Goal: Task Accomplishment & Management: Manage account settings

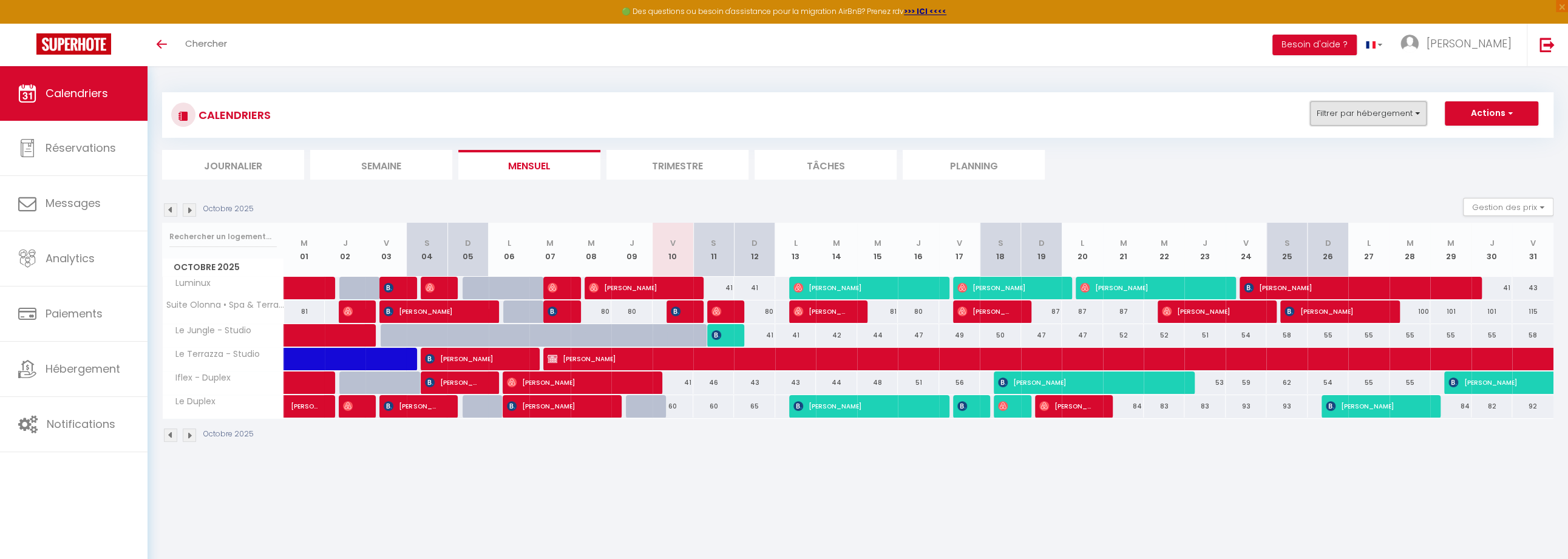
click at [1334, 116] on button "Filtrer par hébergement" at bounding box center [1368, 113] width 116 height 24
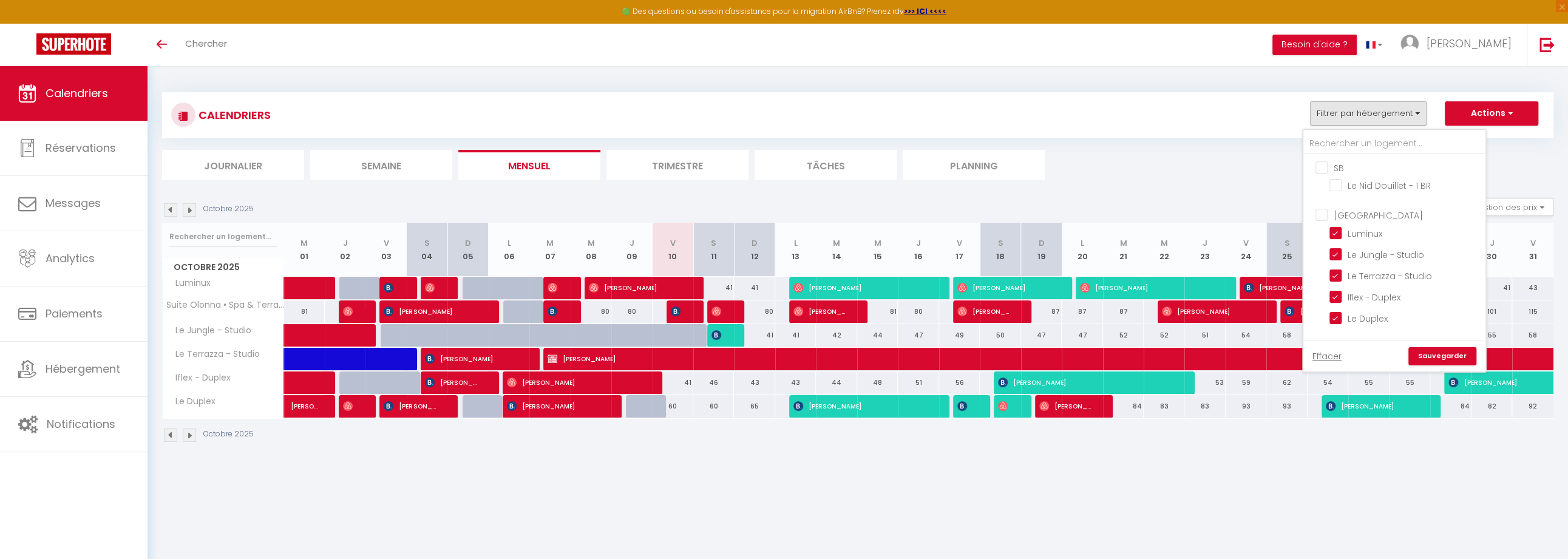
click at [1322, 213] on input "[GEOGRAPHIC_DATA]" at bounding box center [1406, 214] width 182 height 12
checkbox input "true"
checkbox input "false"
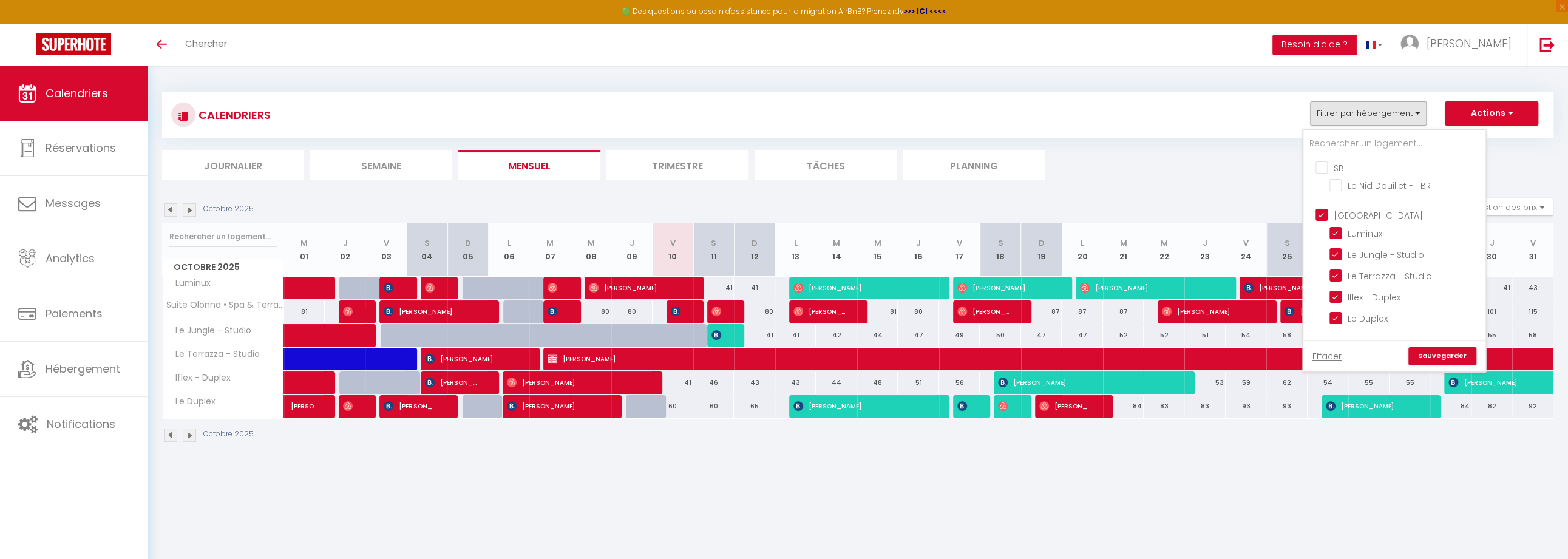
checkbox input "false"
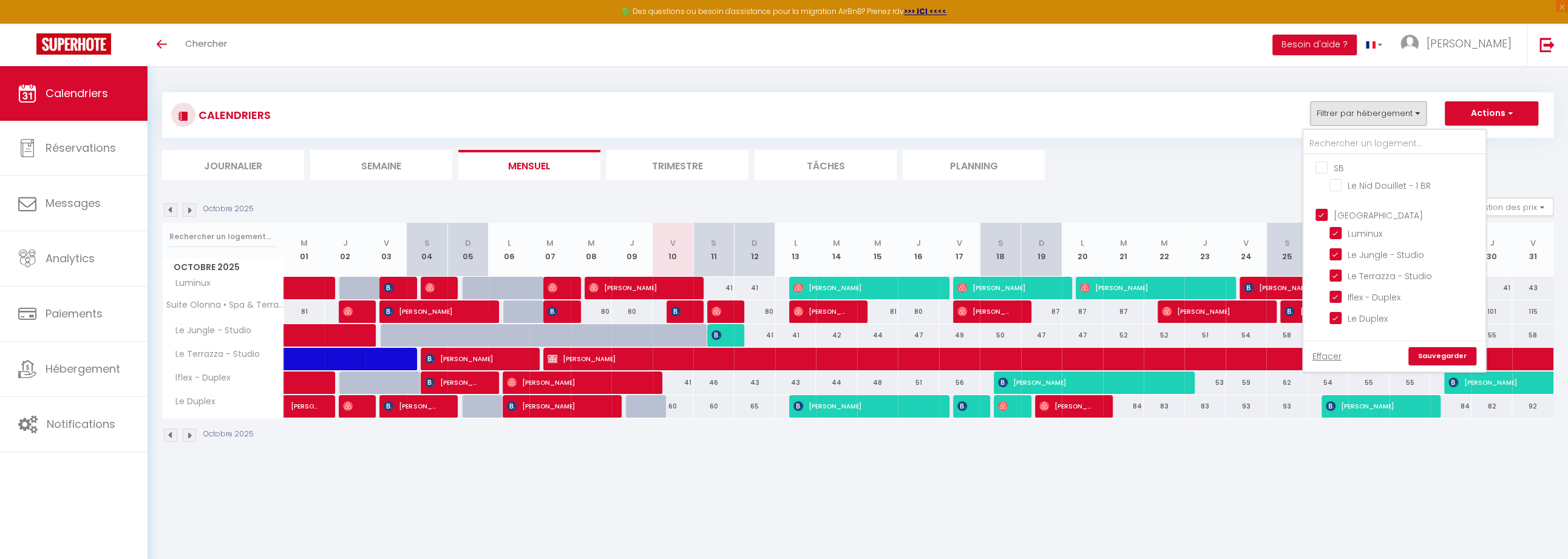
checkbox input "false"
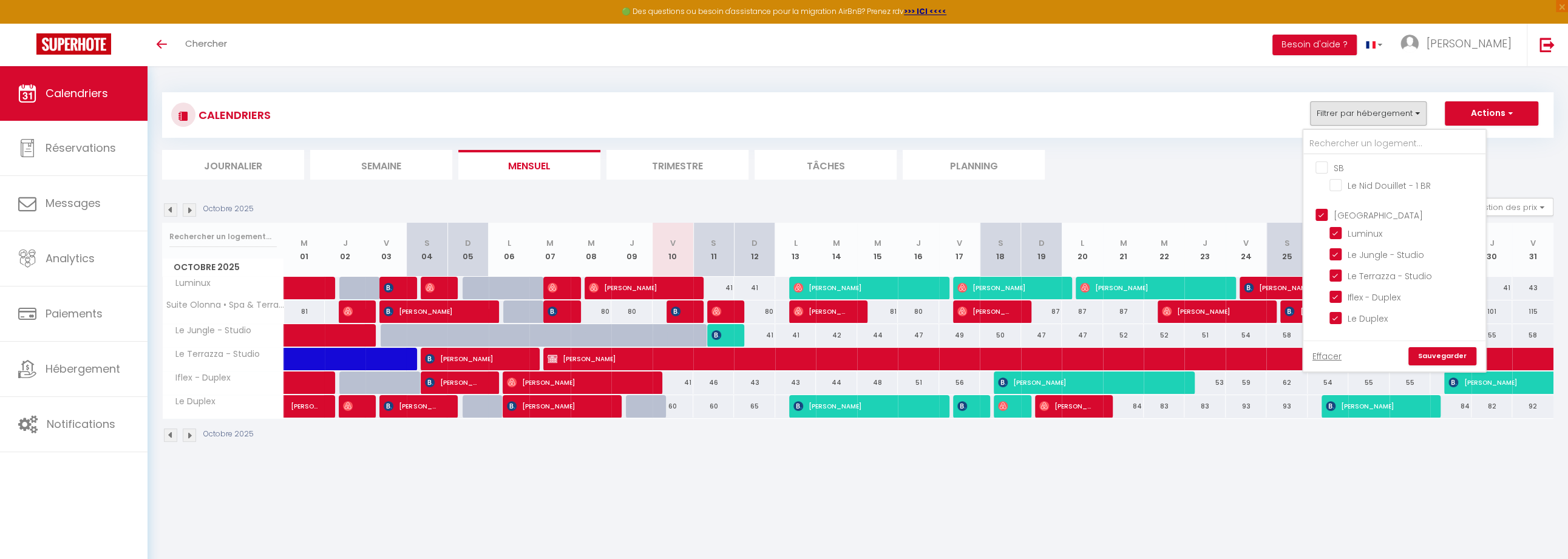
checkbox input "false"
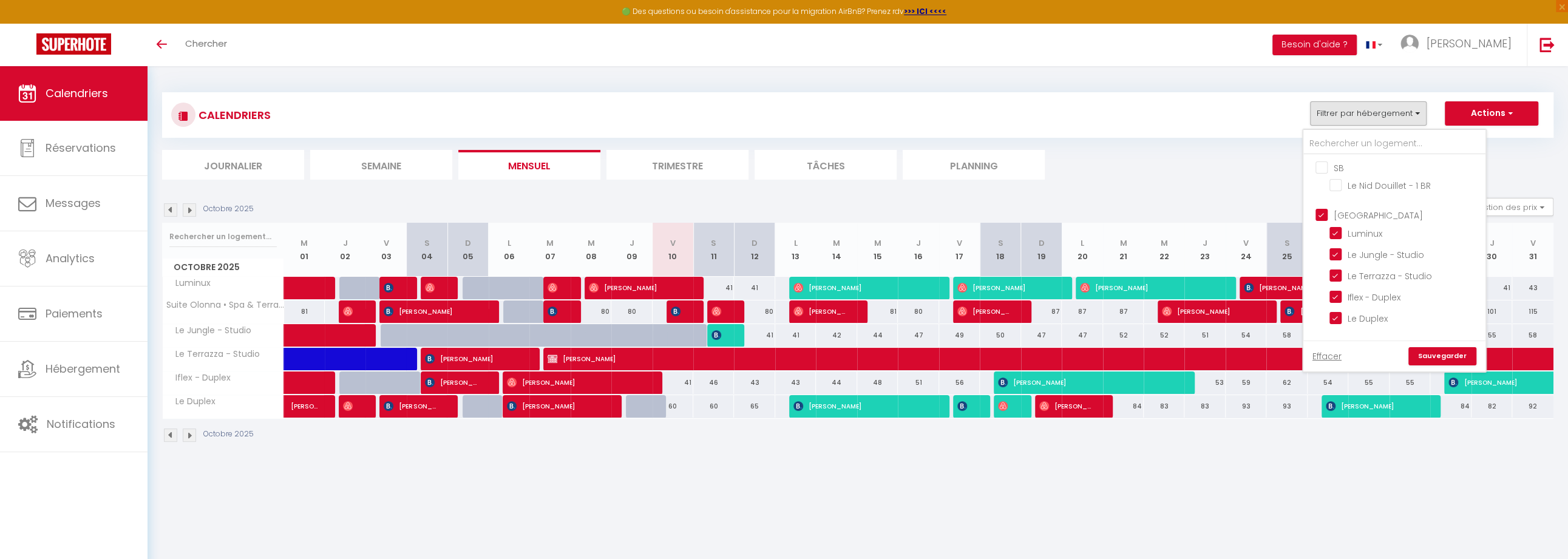
checkbox input "false"
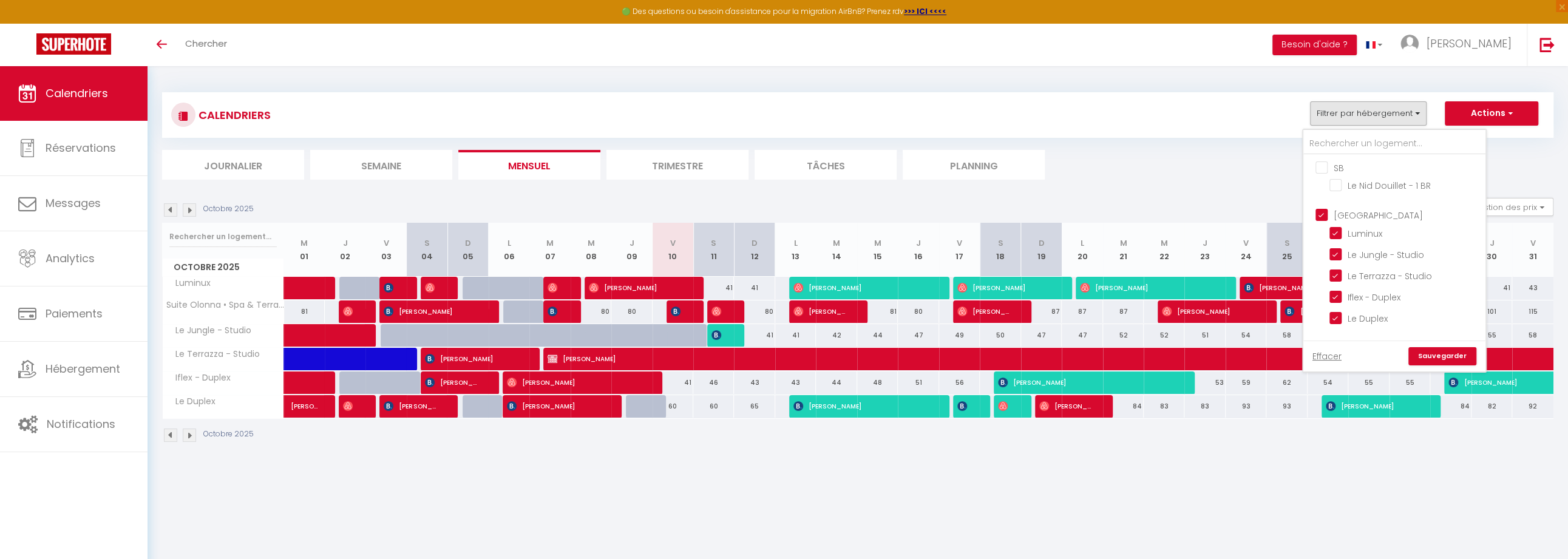
checkbox input "false"
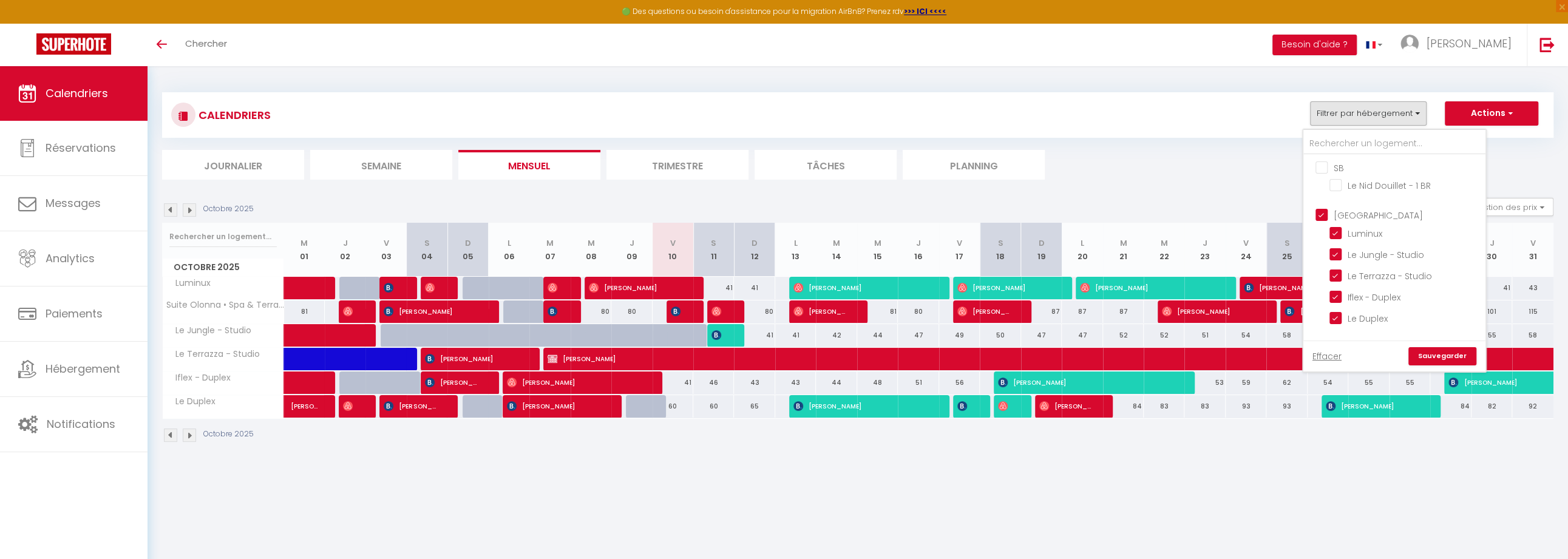
checkbox input "false"
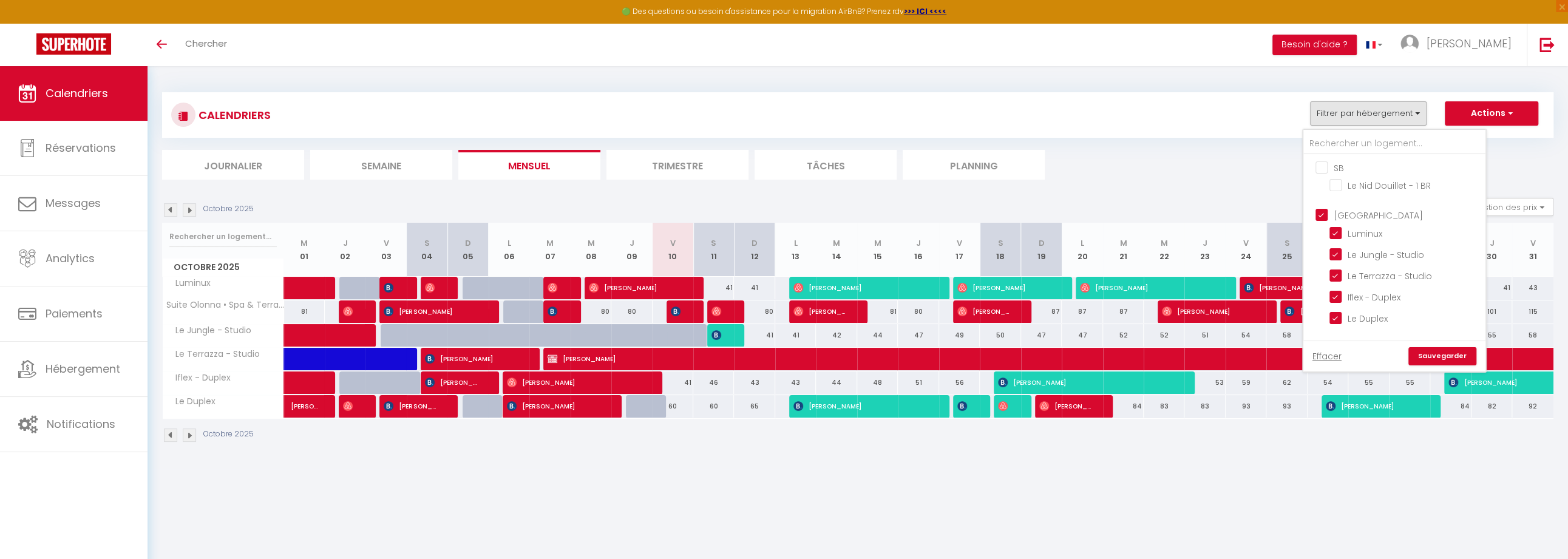
checkbox input "false"
checkbox input "true"
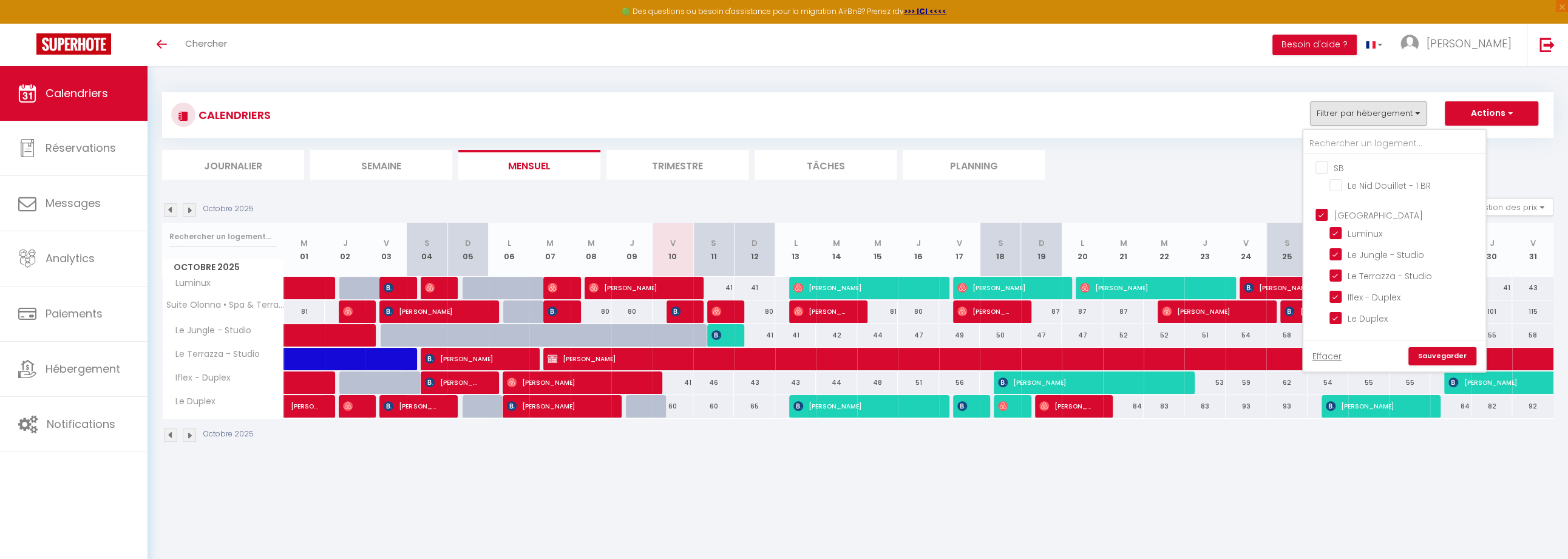
click at [1322, 213] on input "[GEOGRAPHIC_DATA]" at bounding box center [1406, 214] width 182 height 12
checkbox input "false"
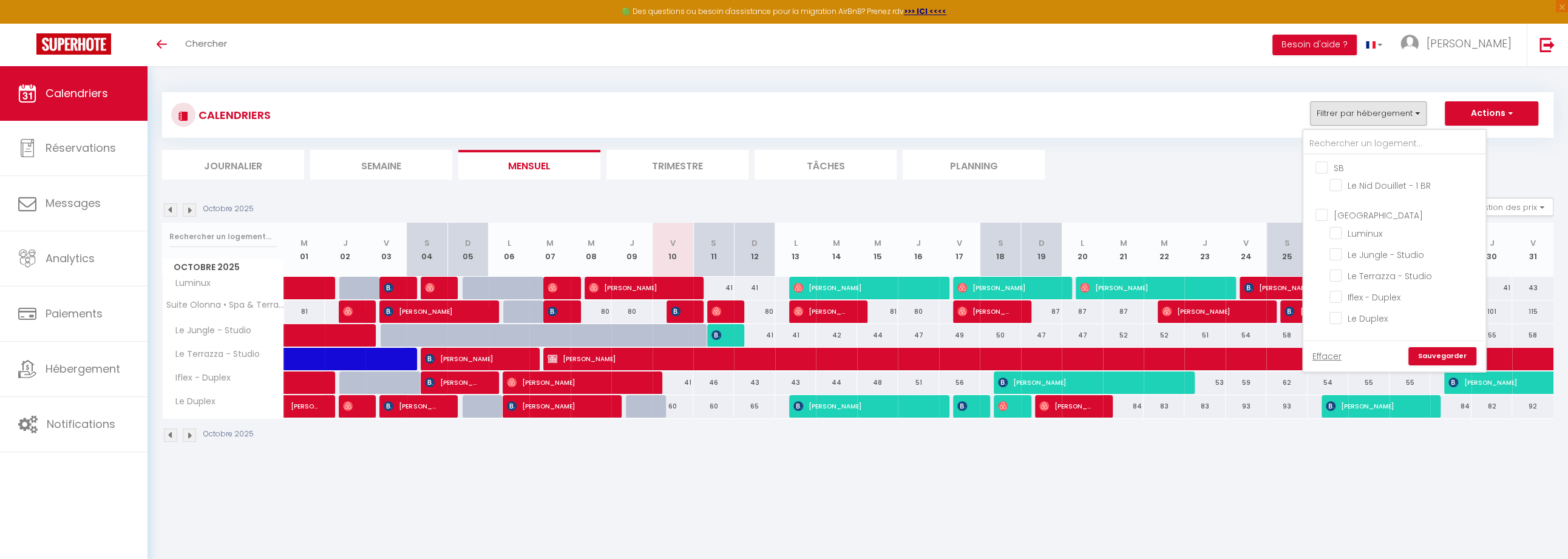
checkbox input "false"
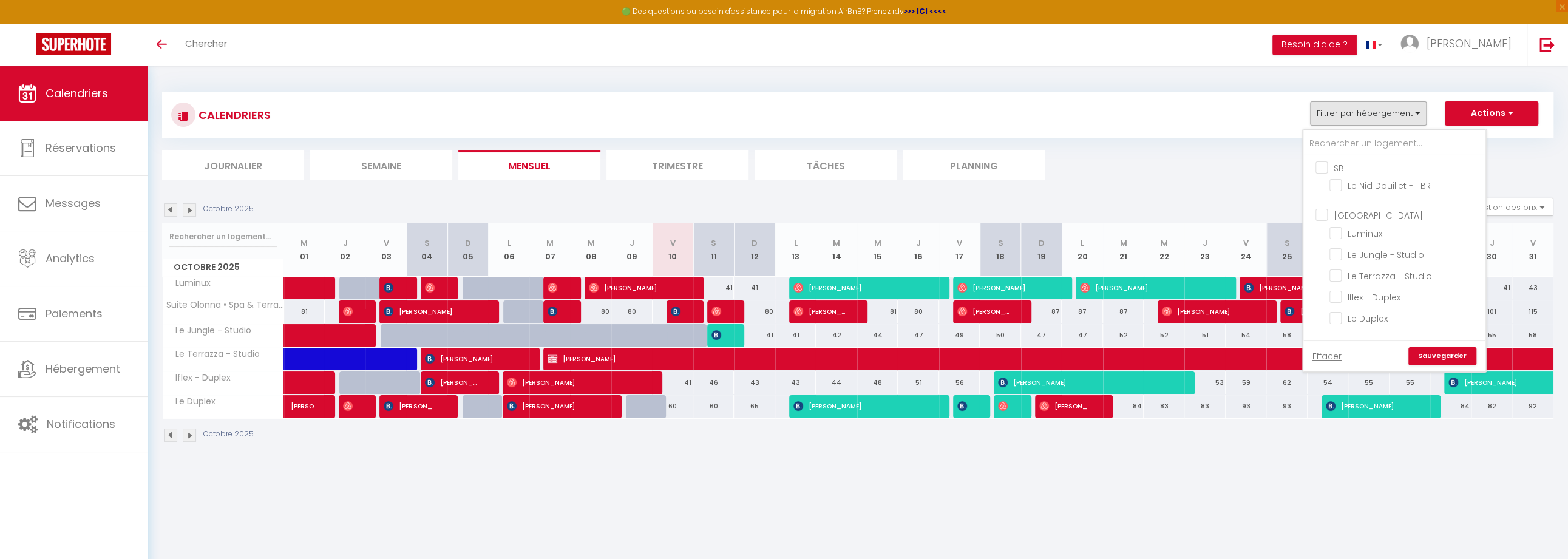
checkbox input "false"
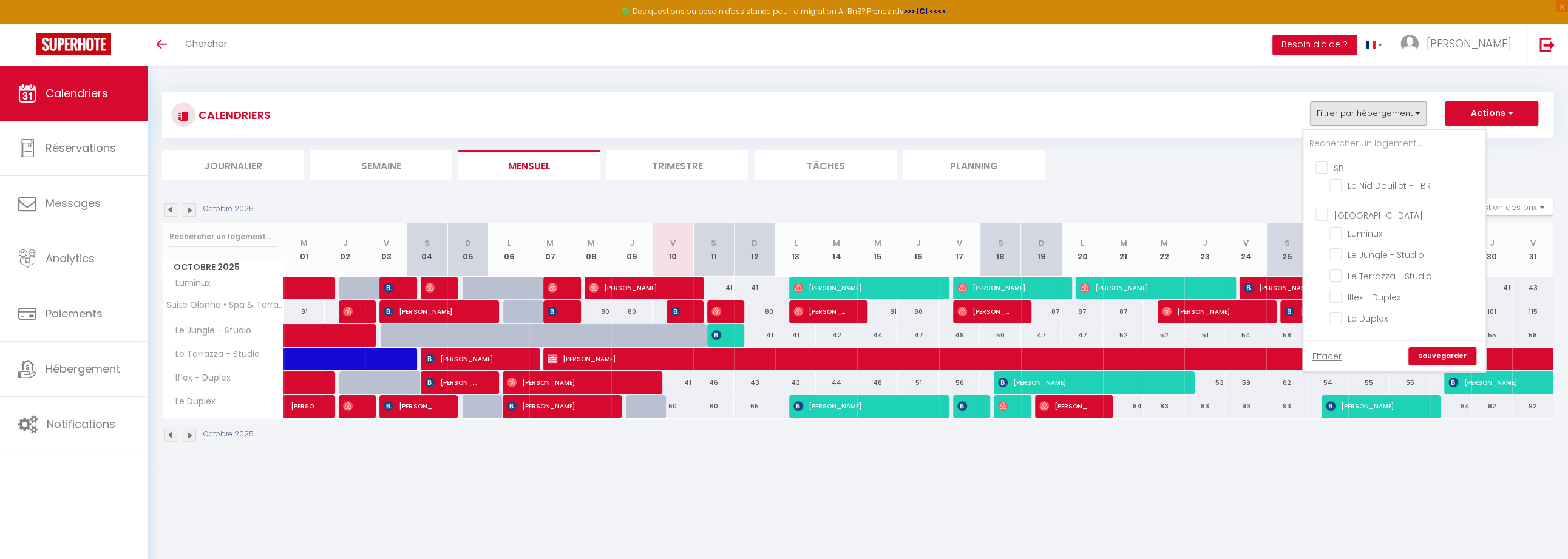
checkbox input "false"
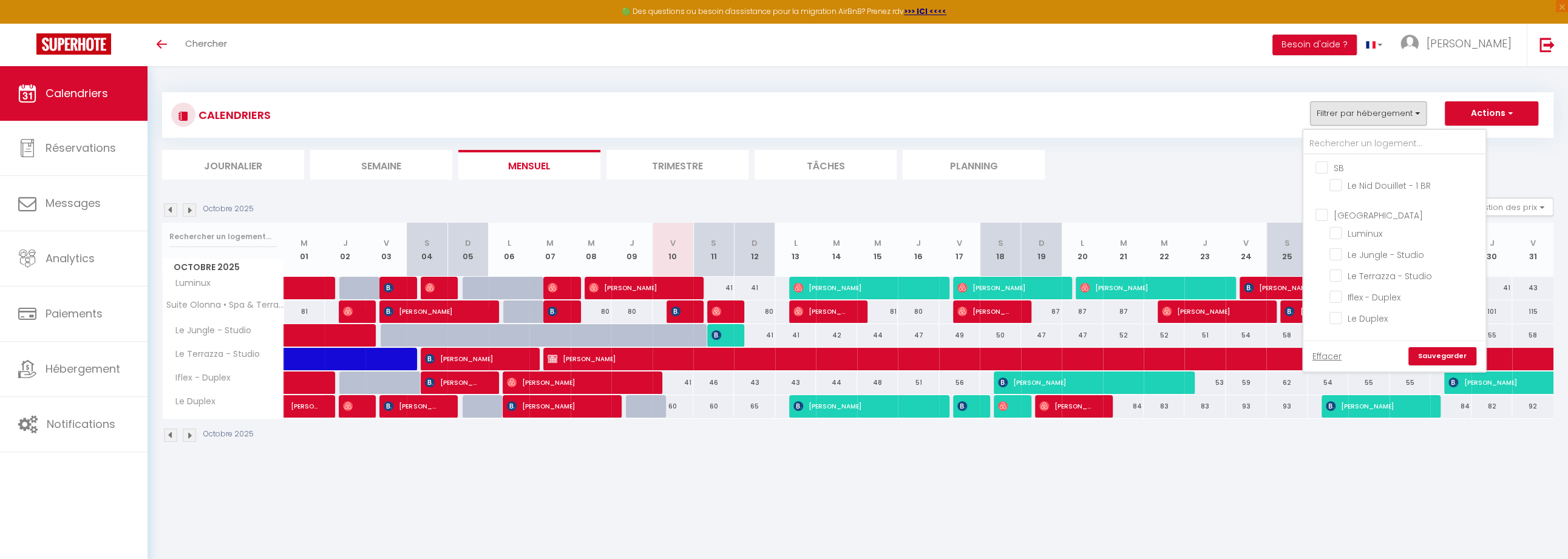
checkbox input "false"
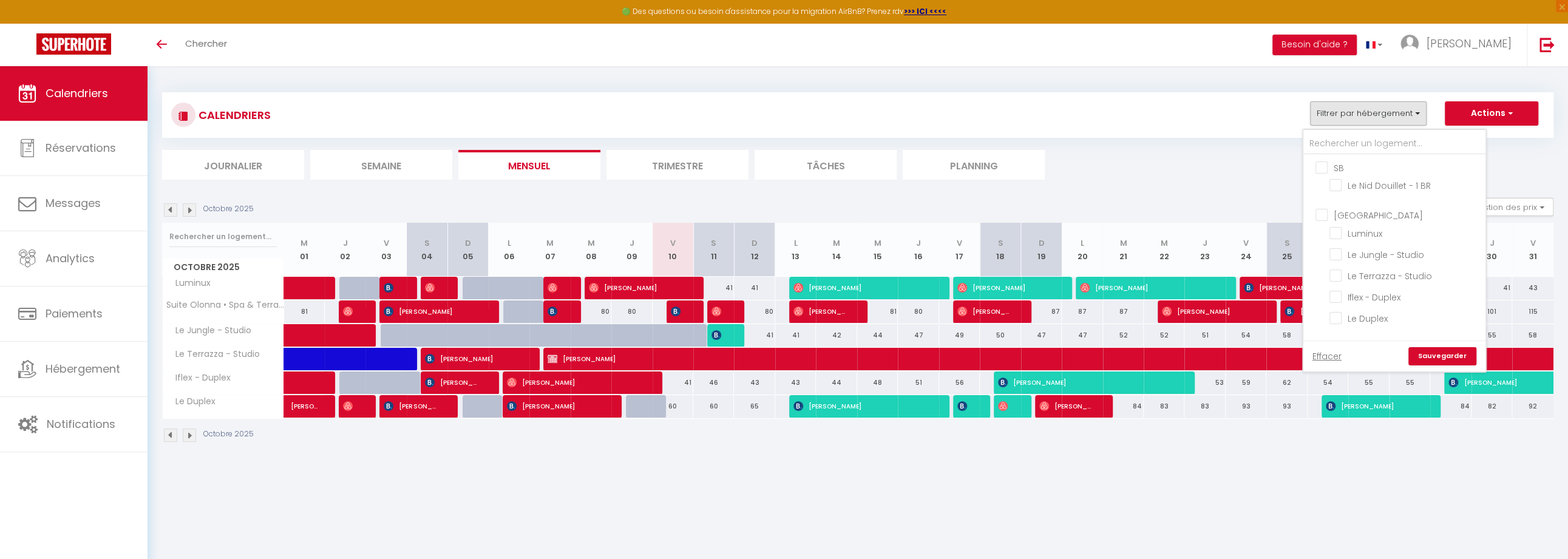
checkbox input "false"
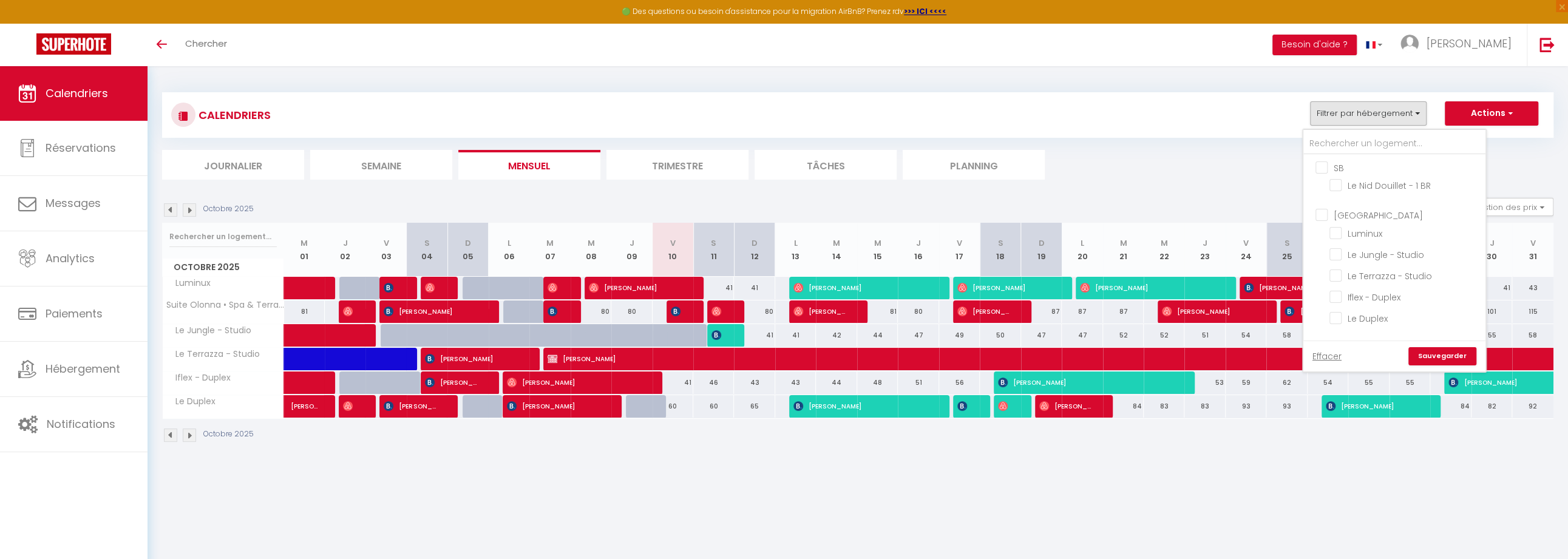
checkbox input "false"
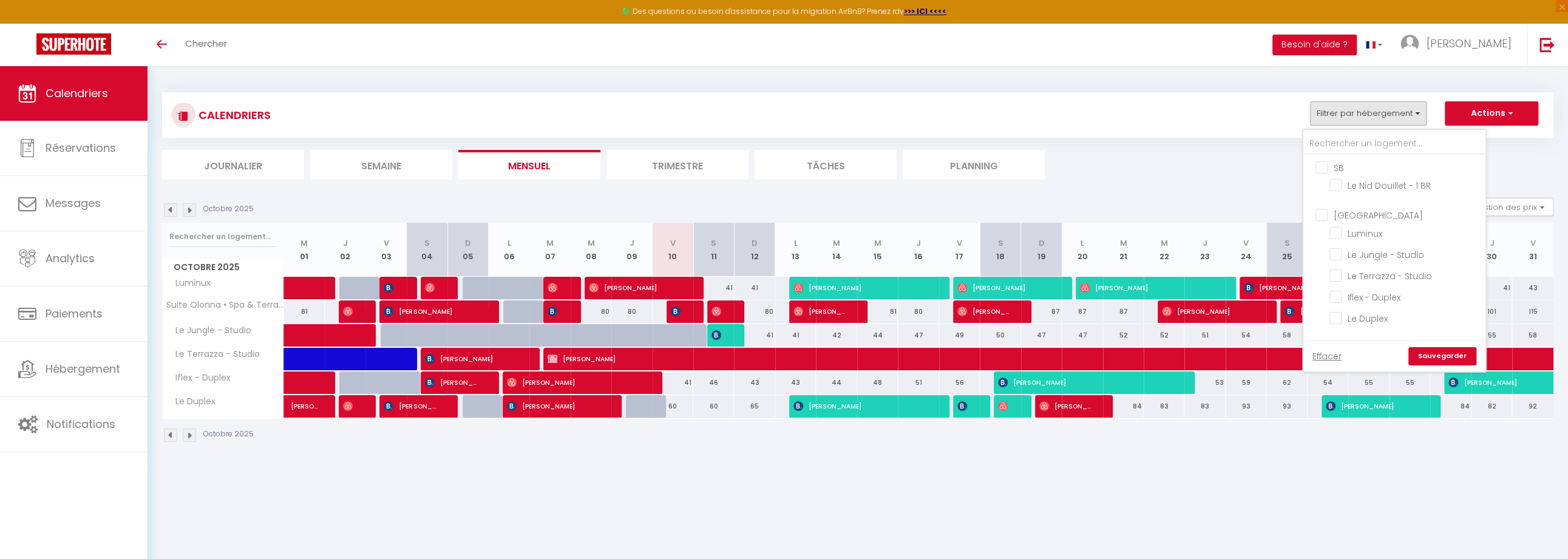
checkbox input "false"
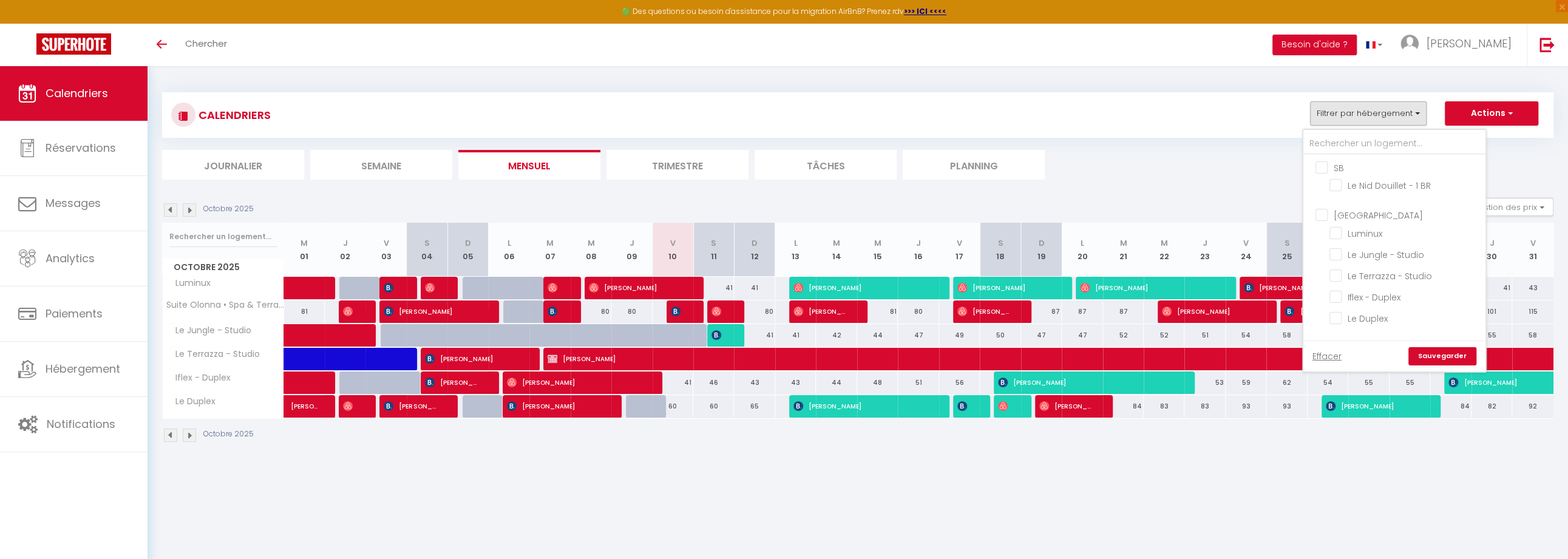
checkbox input "false"
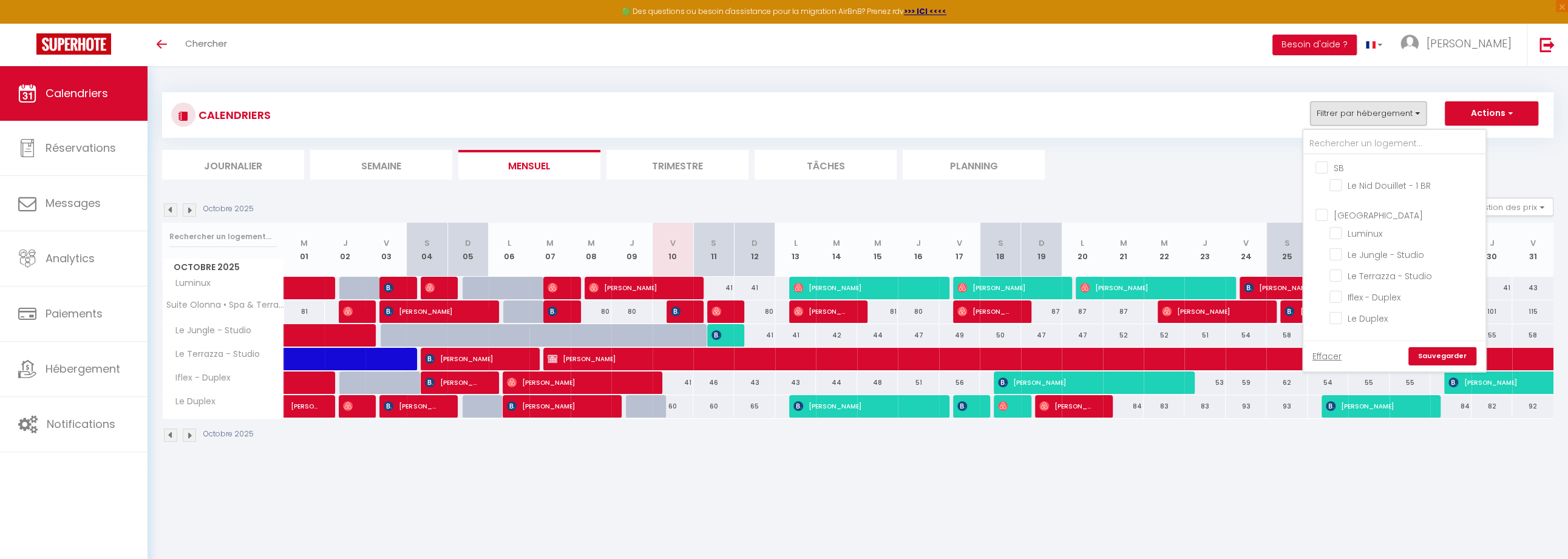
checkbox input "false"
click at [1340, 149] on input "text" at bounding box center [1394, 143] width 182 height 22
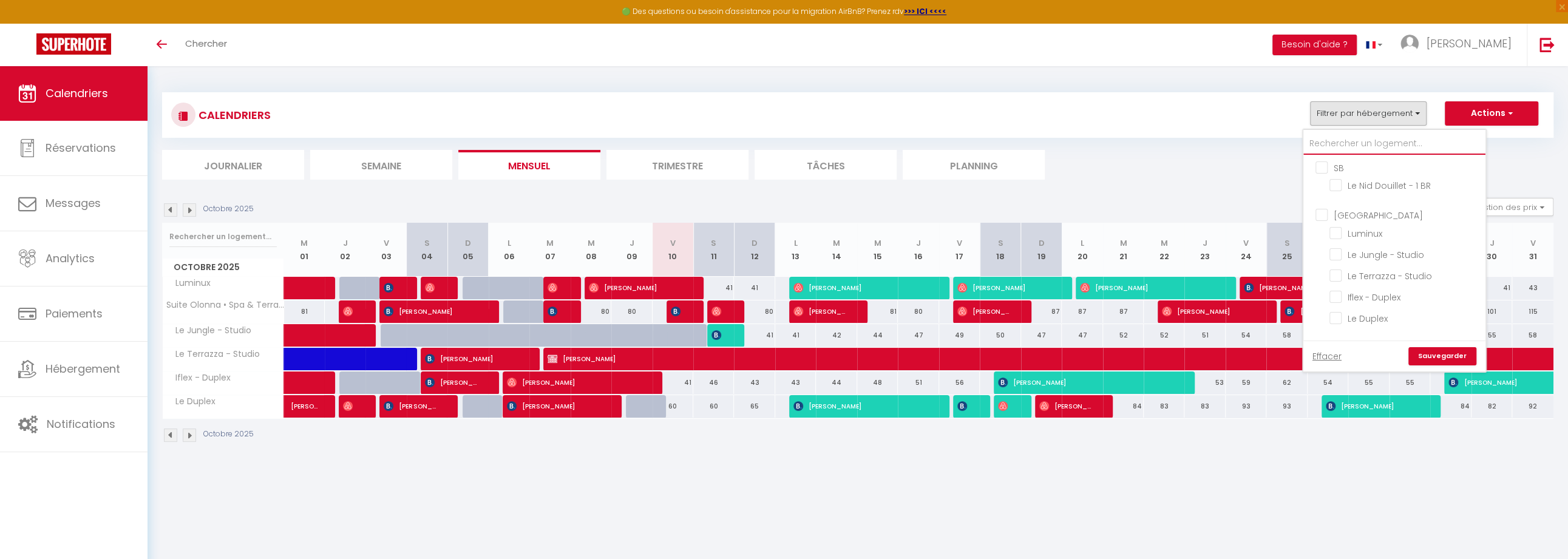
type input "m"
checkbox input "false"
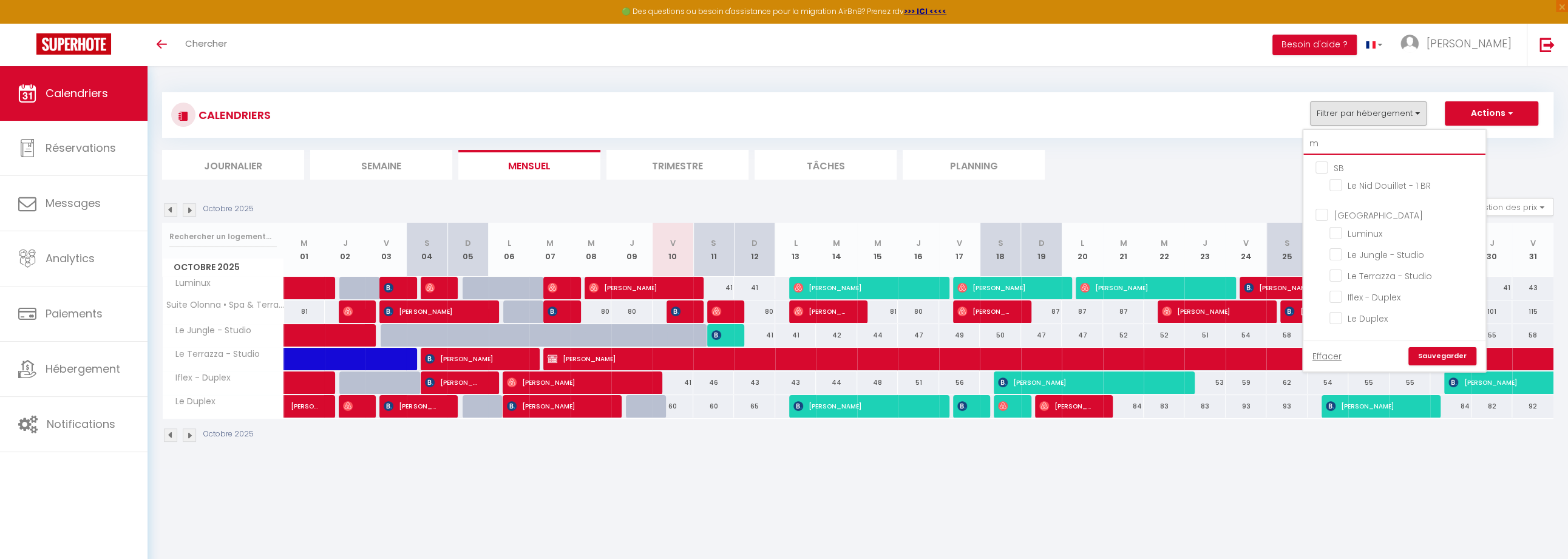
checkbox input "false"
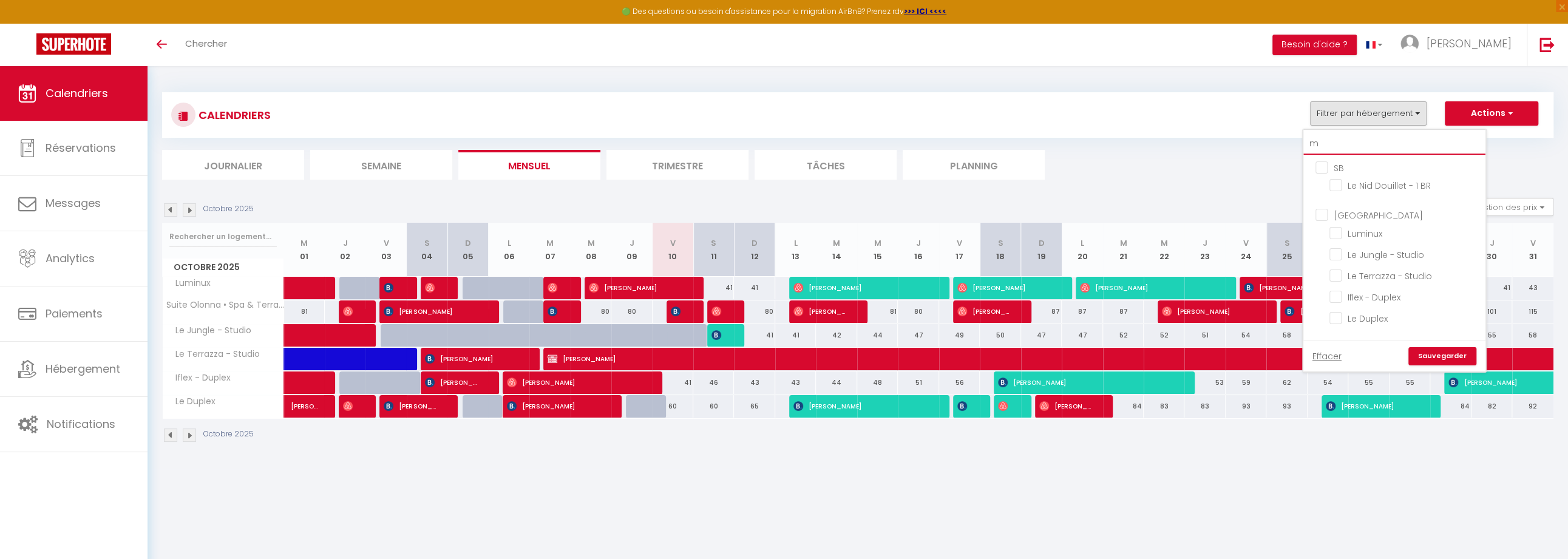
checkbox input "false"
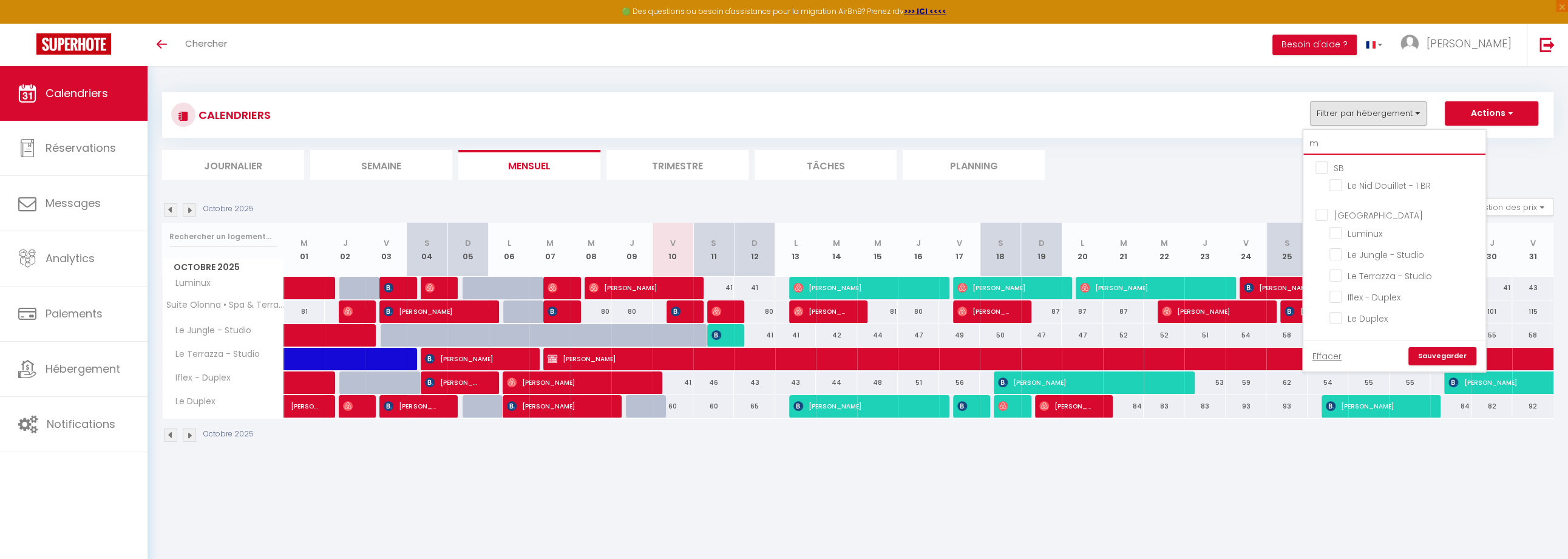
checkbox input "false"
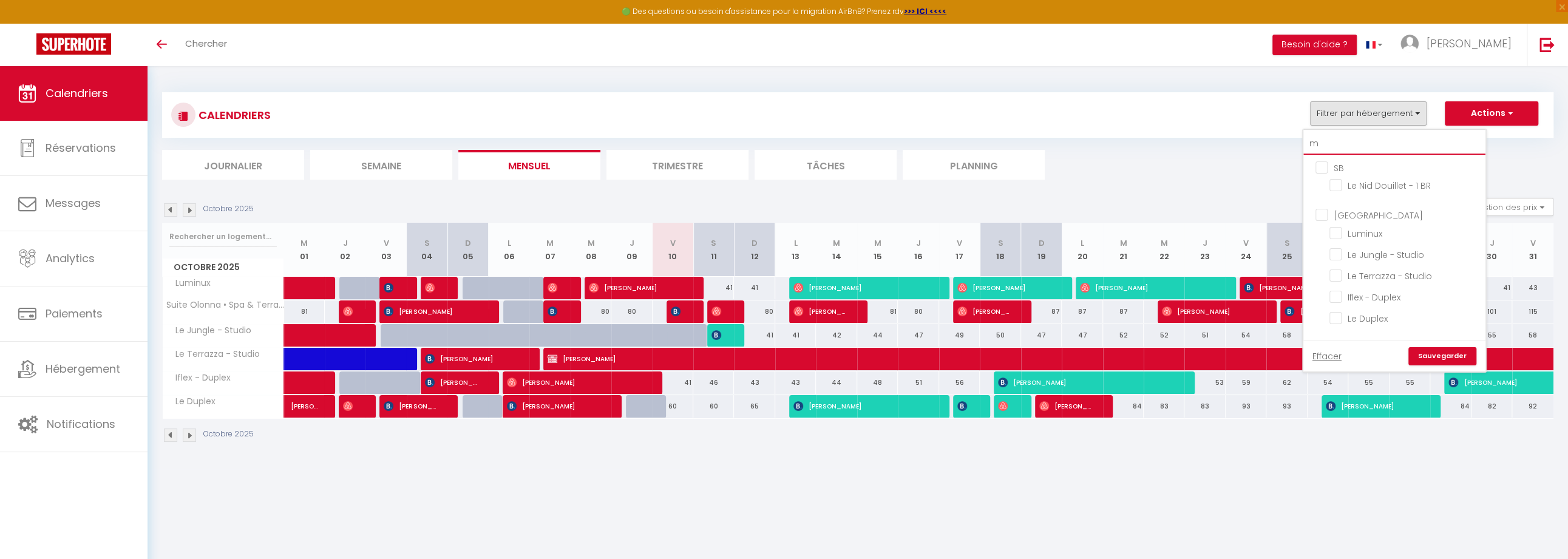
checkbox input "false"
type input "ma"
checkbox input "false"
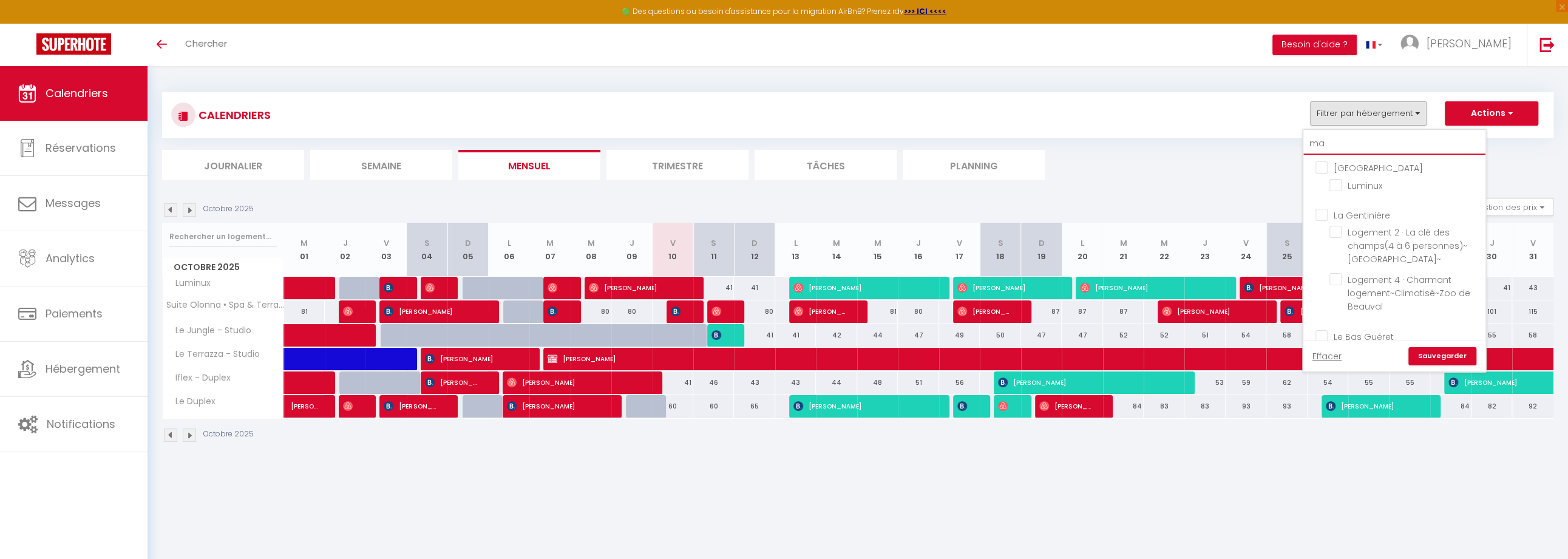
checkbox input "false"
type input "mal"
checkbox input "false"
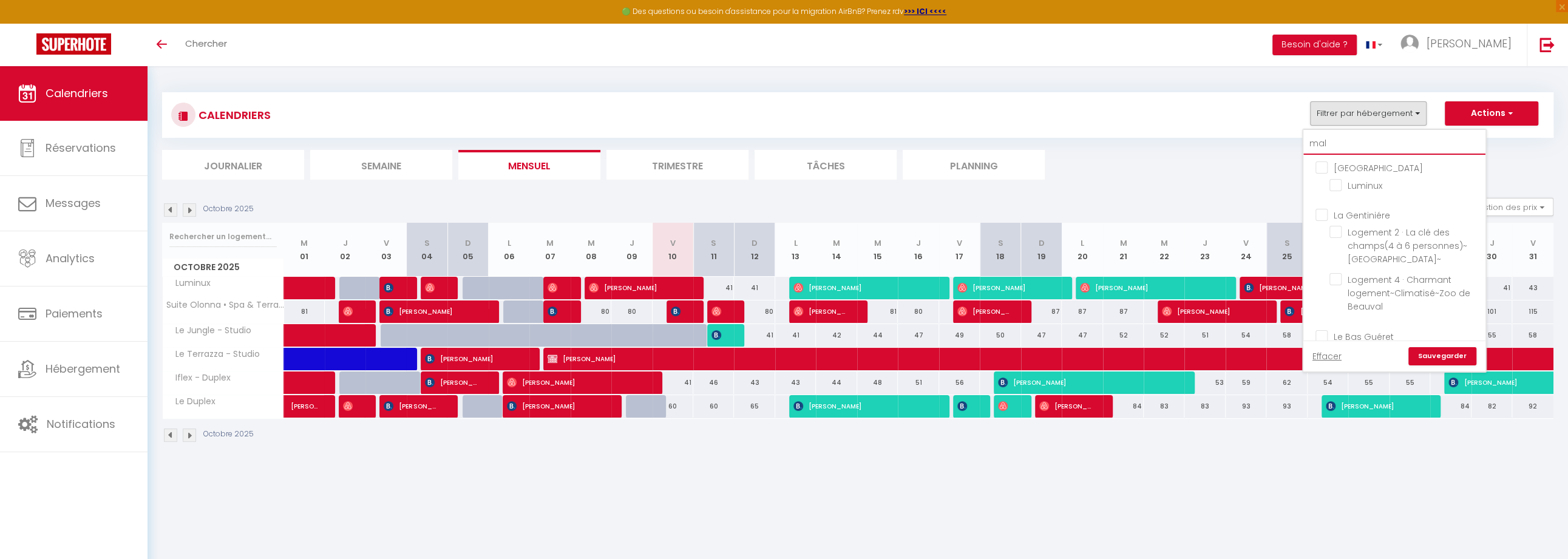
checkbox input "false"
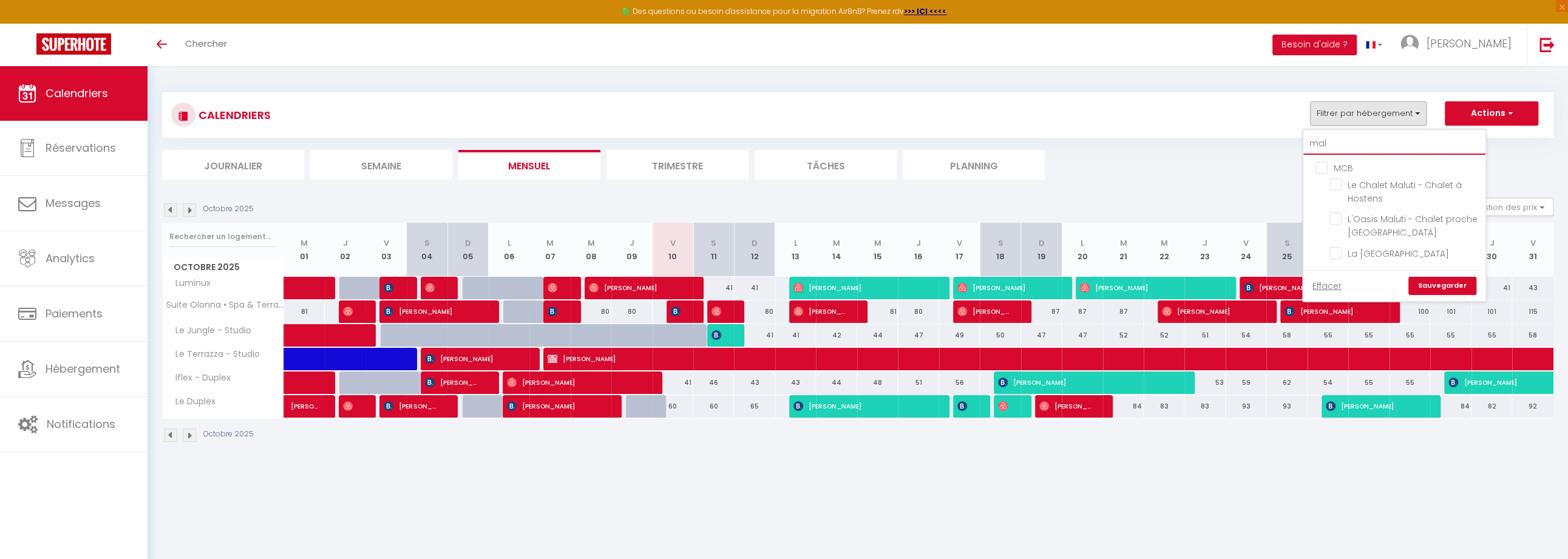
type input "malu"
checkbox input "false"
type input "malut"
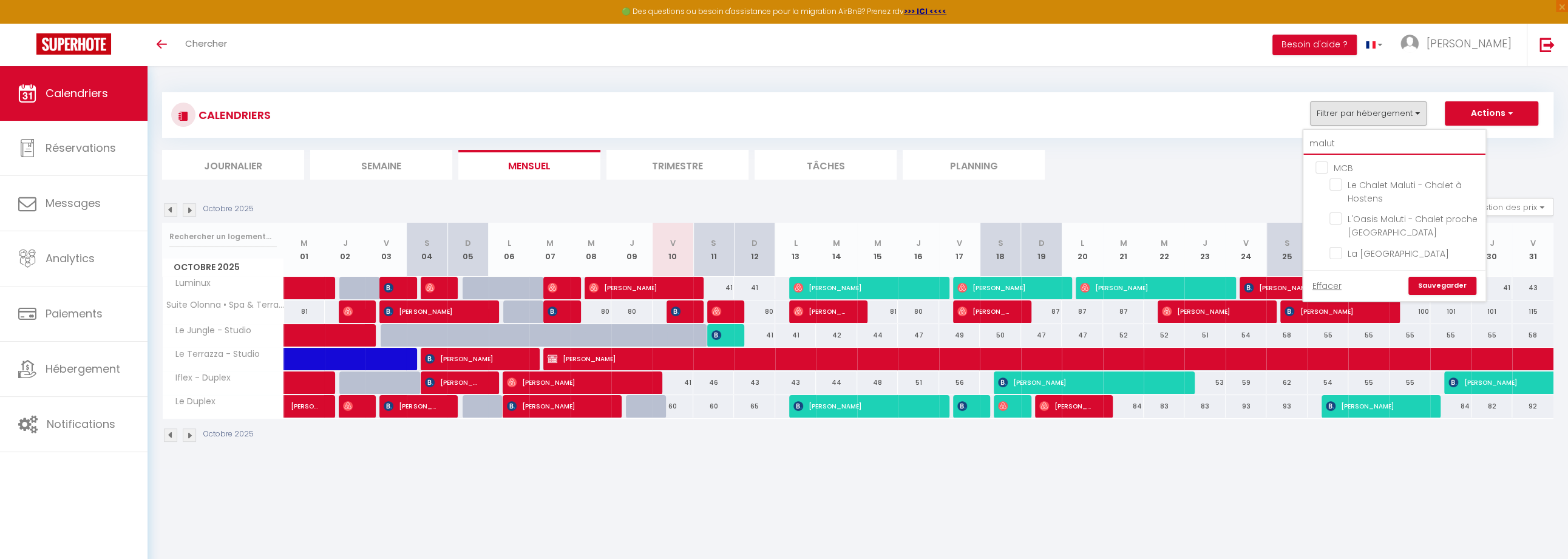
checkbox input "false"
type input "malut"
click at [1342, 217] on input "L'Oasis Maluti - Chalet proche [GEOGRAPHIC_DATA]" at bounding box center [1405, 218] width 152 height 12
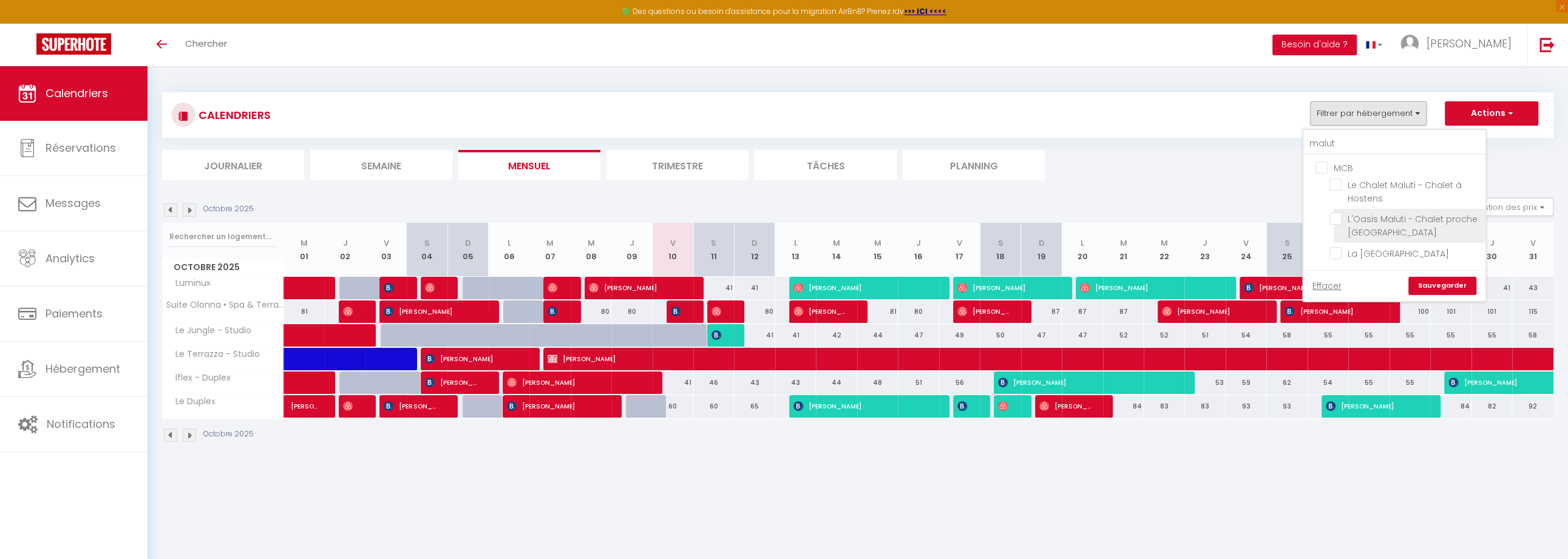
checkbox input "true"
checkbox input "false"
click at [1425, 292] on link "Sauvegarder" at bounding box center [1442, 286] width 68 height 18
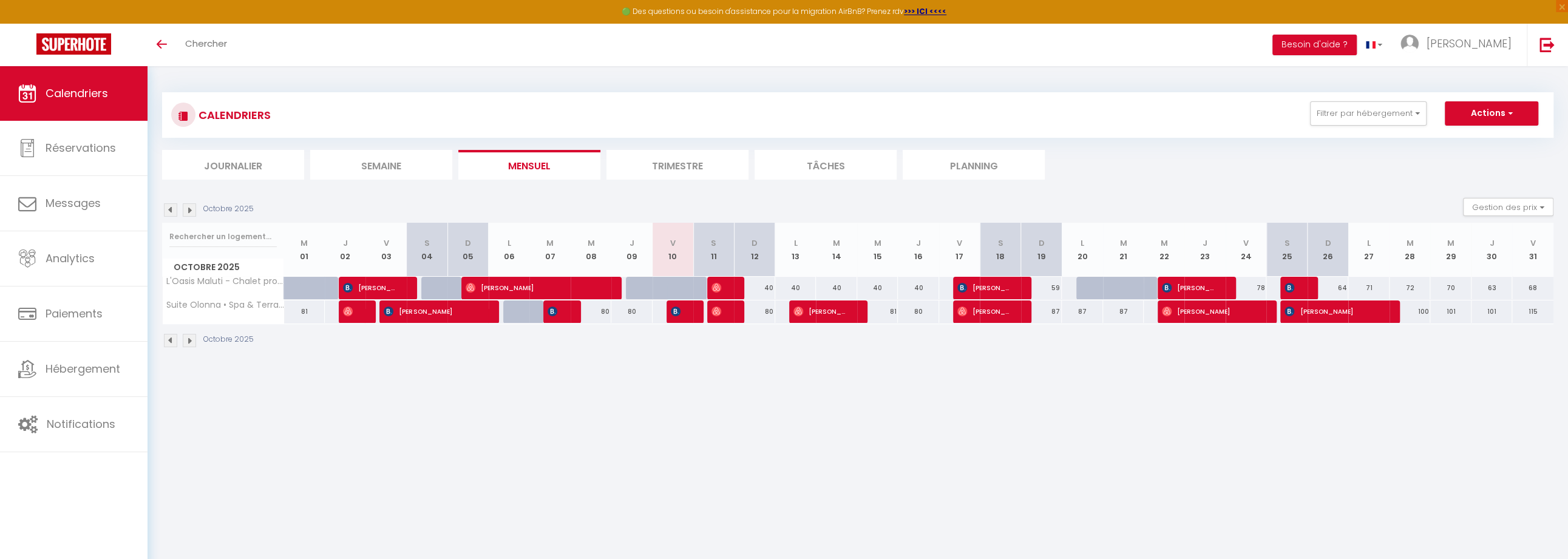
click at [191, 209] on img at bounding box center [190, 210] width 13 height 13
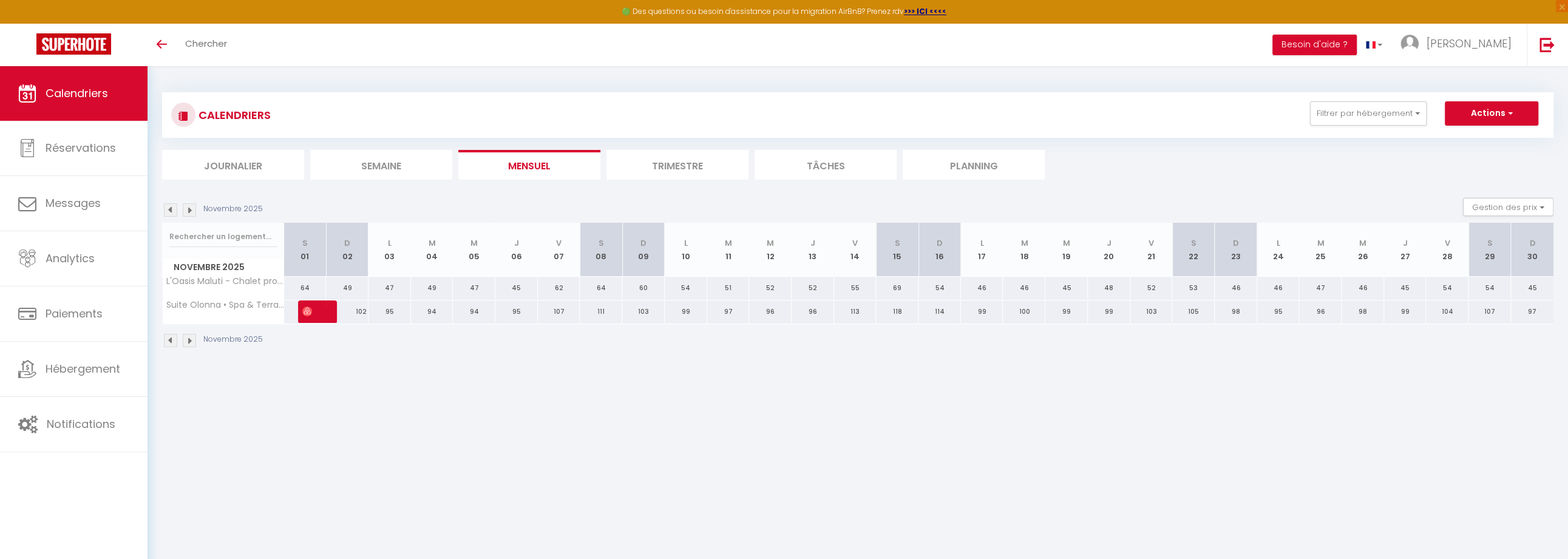
click at [191, 209] on img at bounding box center [190, 210] width 13 height 13
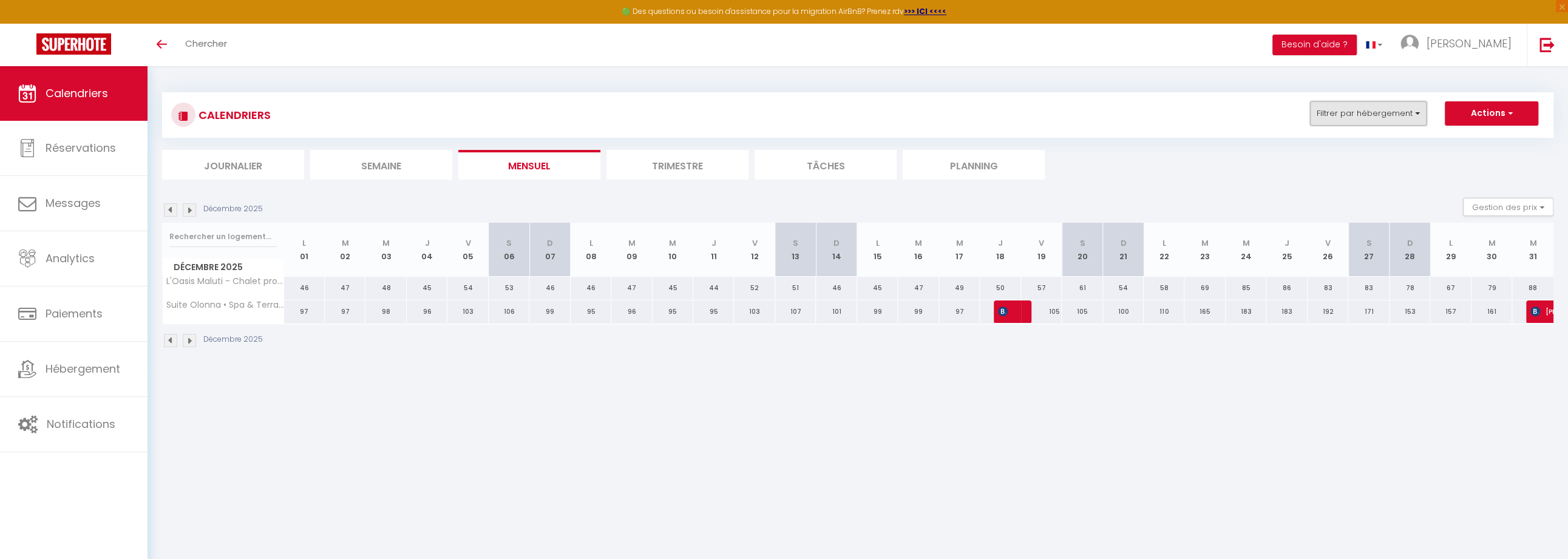
click at [1333, 118] on button "Filtrer par hébergement" at bounding box center [1368, 113] width 116 height 24
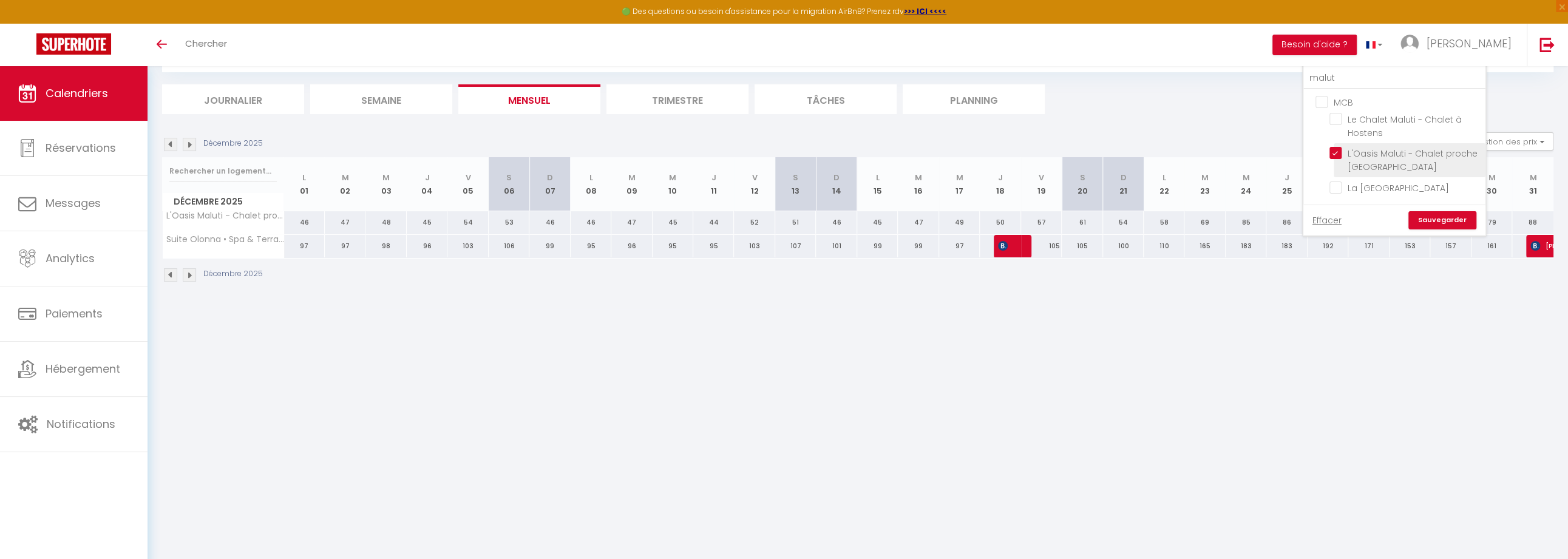
scroll to position [55, 0]
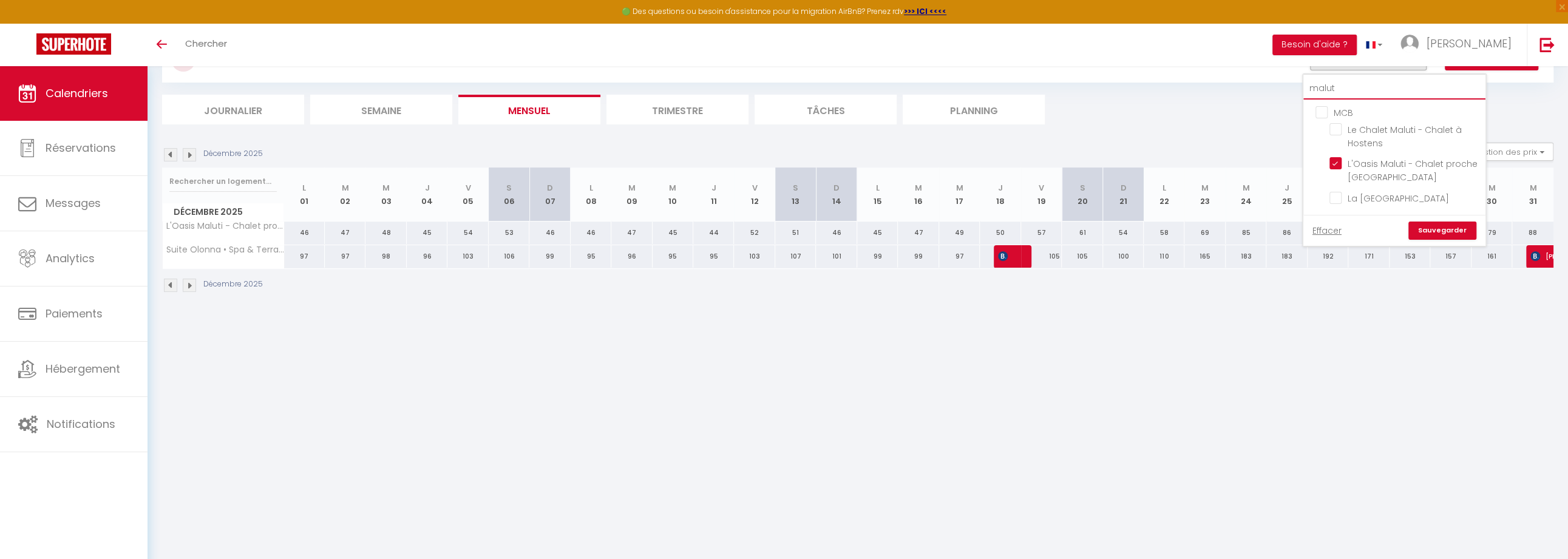
click at [1348, 88] on input "malut" at bounding box center [1394, 88] width 182 height 22
checkbox input "false"
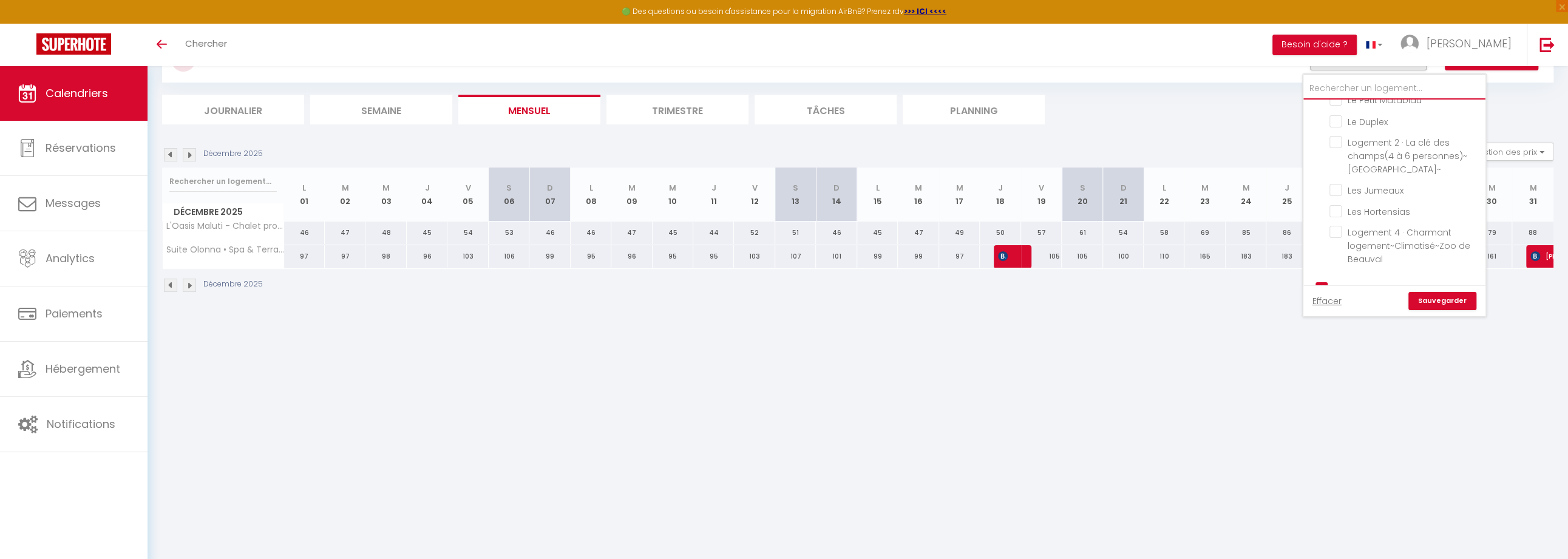
scroll to position [1338, 0]
click at [1338, 267] on input "Suite Olonna • Spa & Terrasse à 7 min des plages" at bounding box center [1405, 273] width 152 height 12
checkbox input "false"
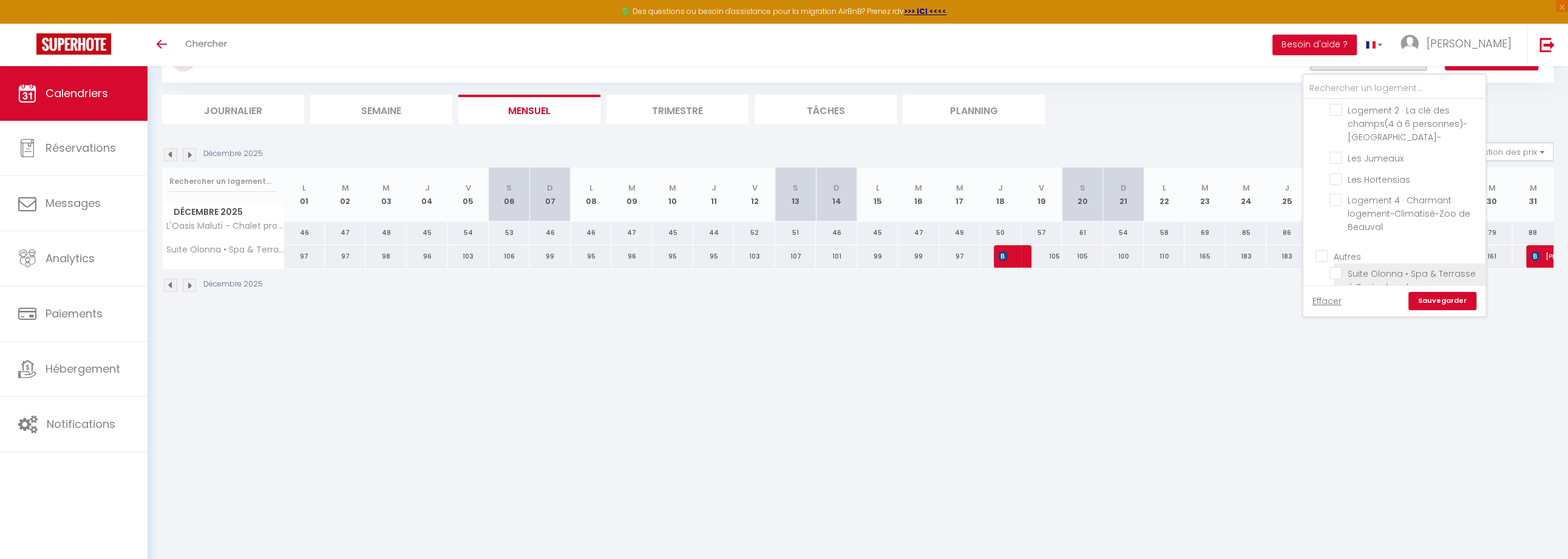
checkbox input "false"
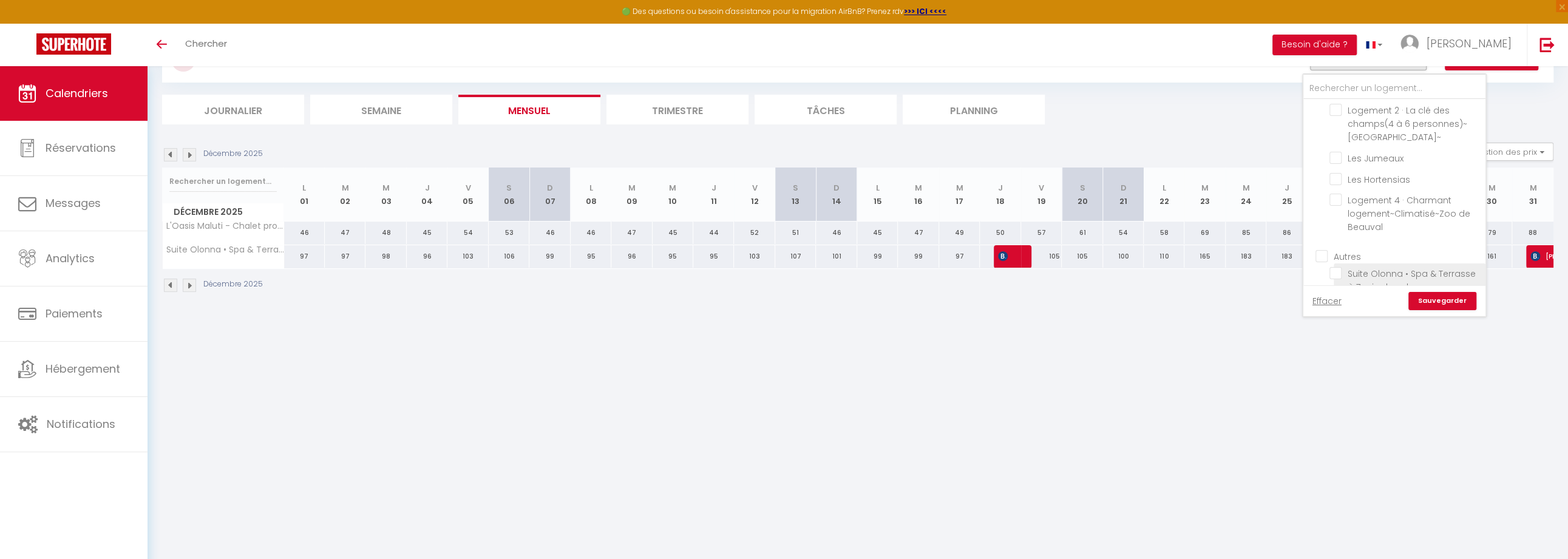
checkbox input "false"
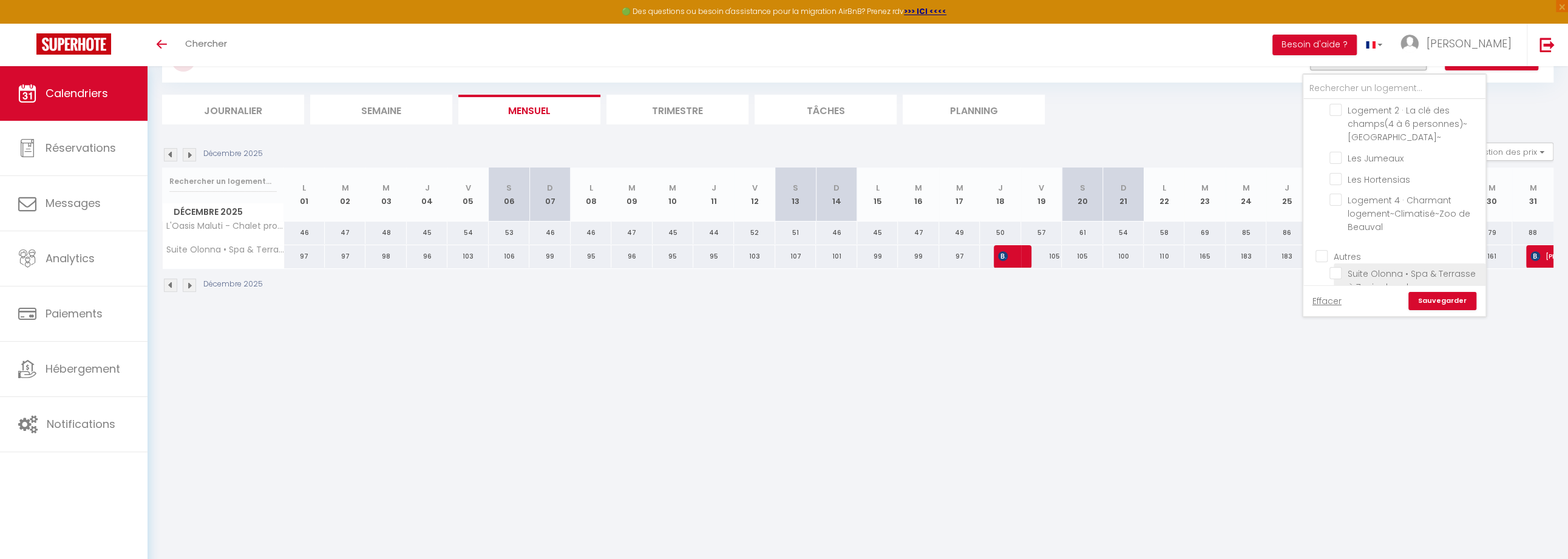
checkbox input "false"
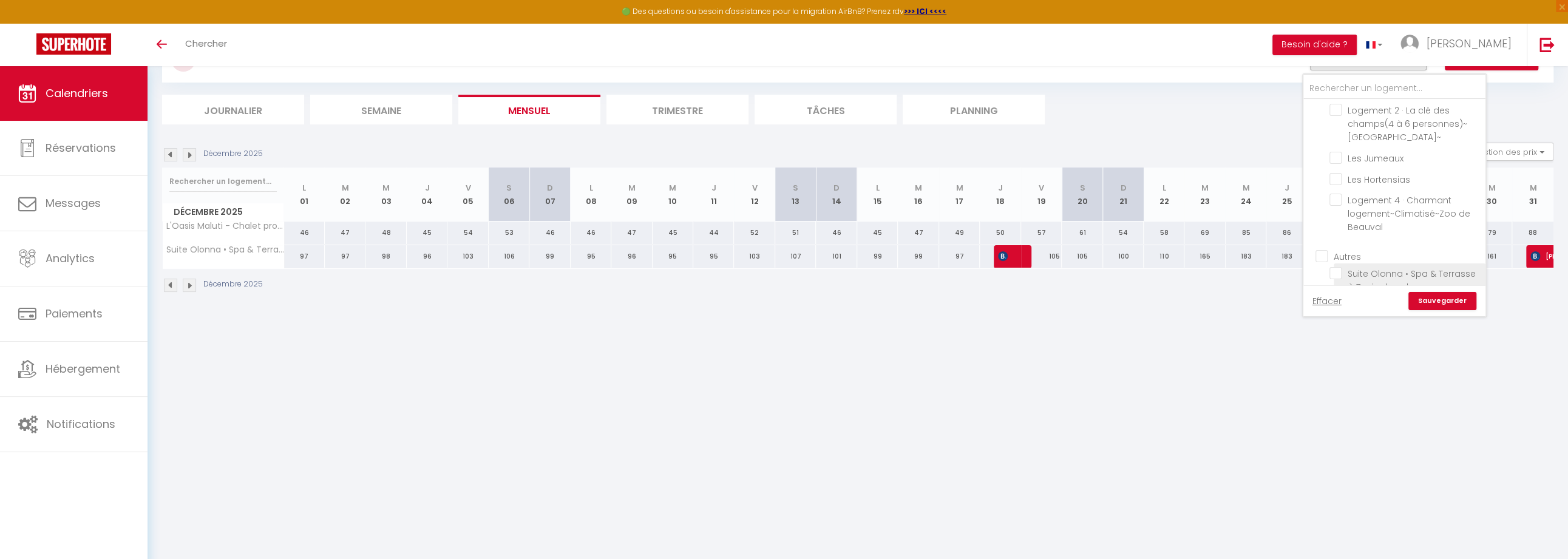
checkbox input "false"
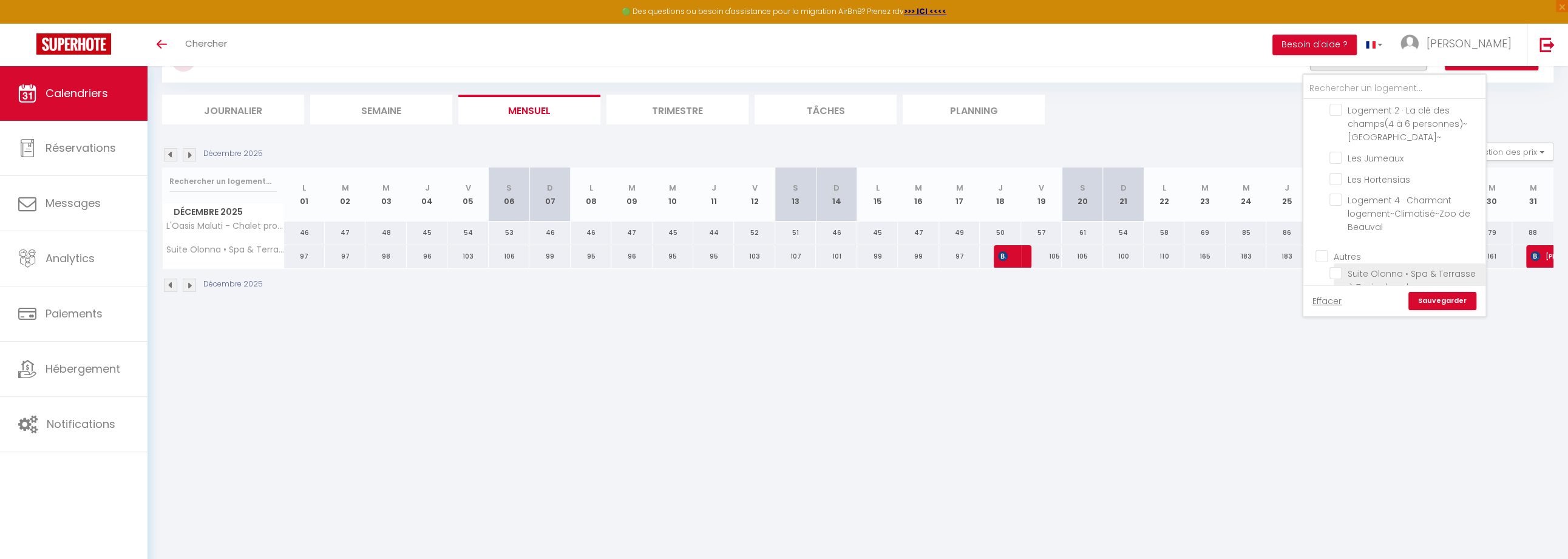
checkbox input "false"
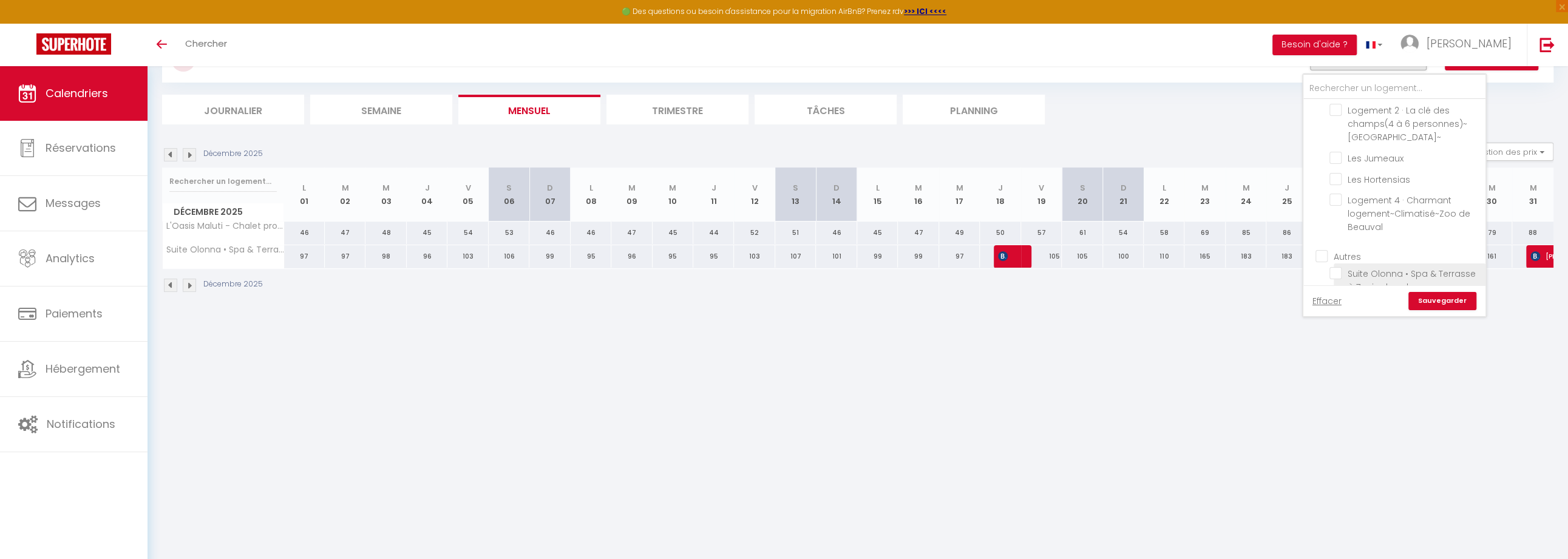
checkbox input "false"
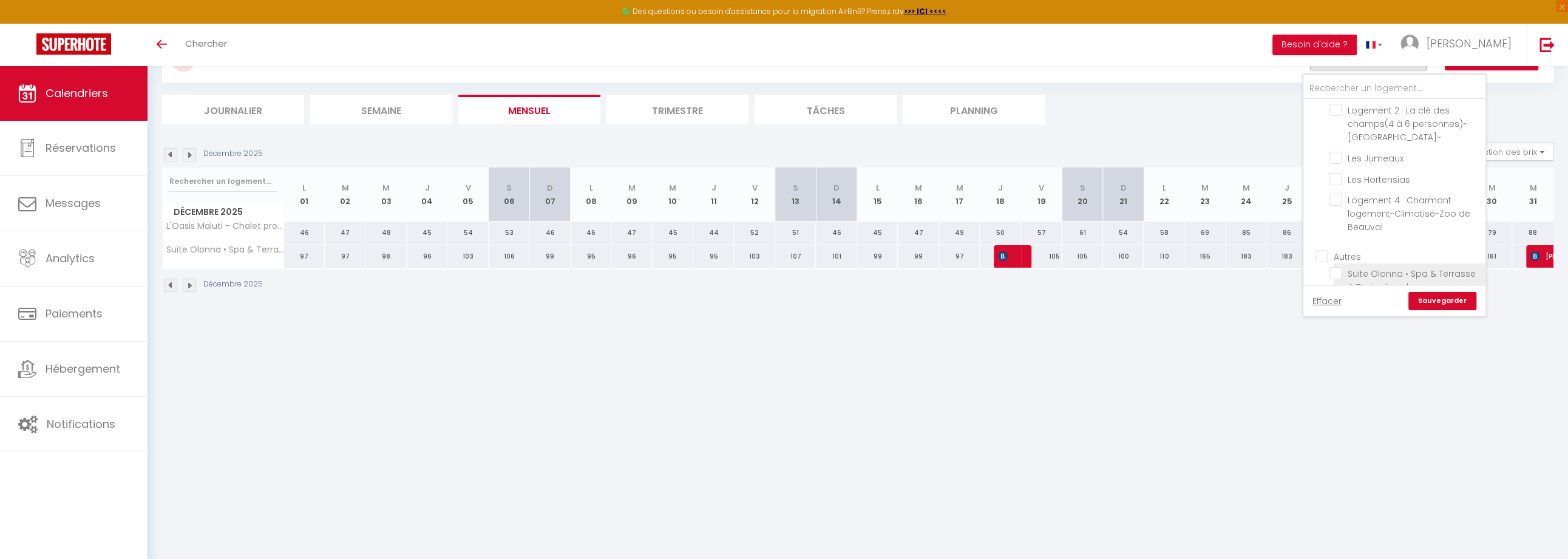
checkbox input "false"
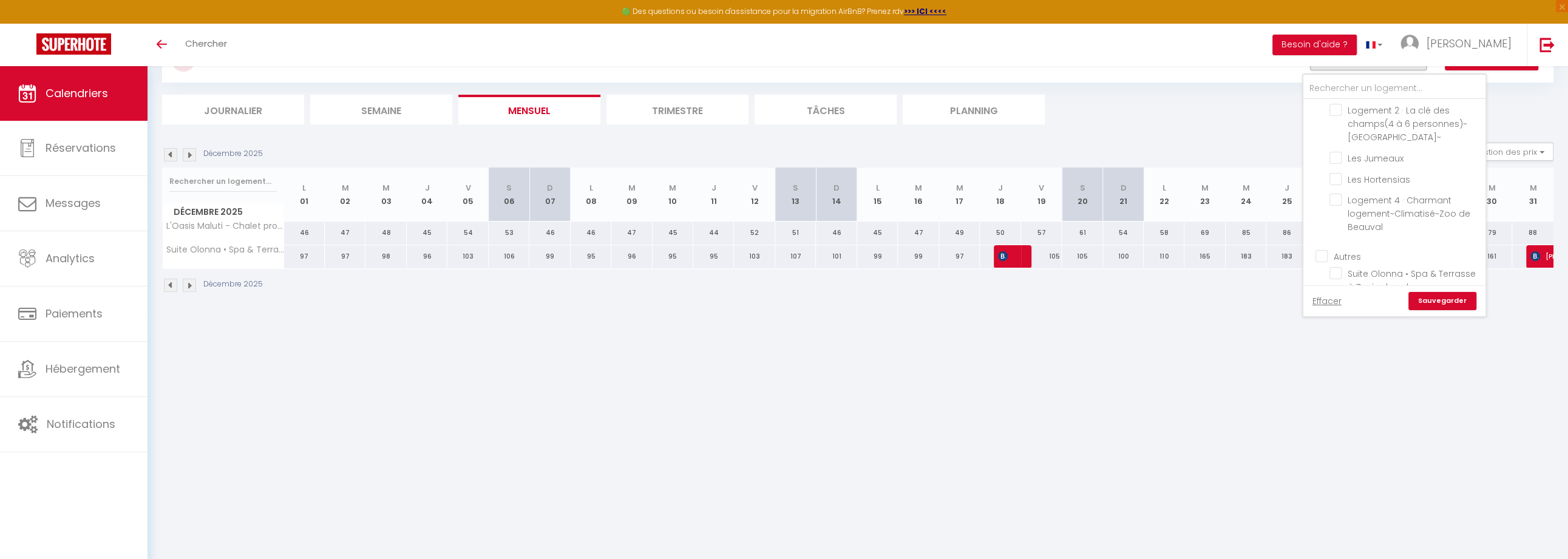
click at [1429, 296] on link "Sauvegarder" at bounding box center [1442, 301] width 68 height 18
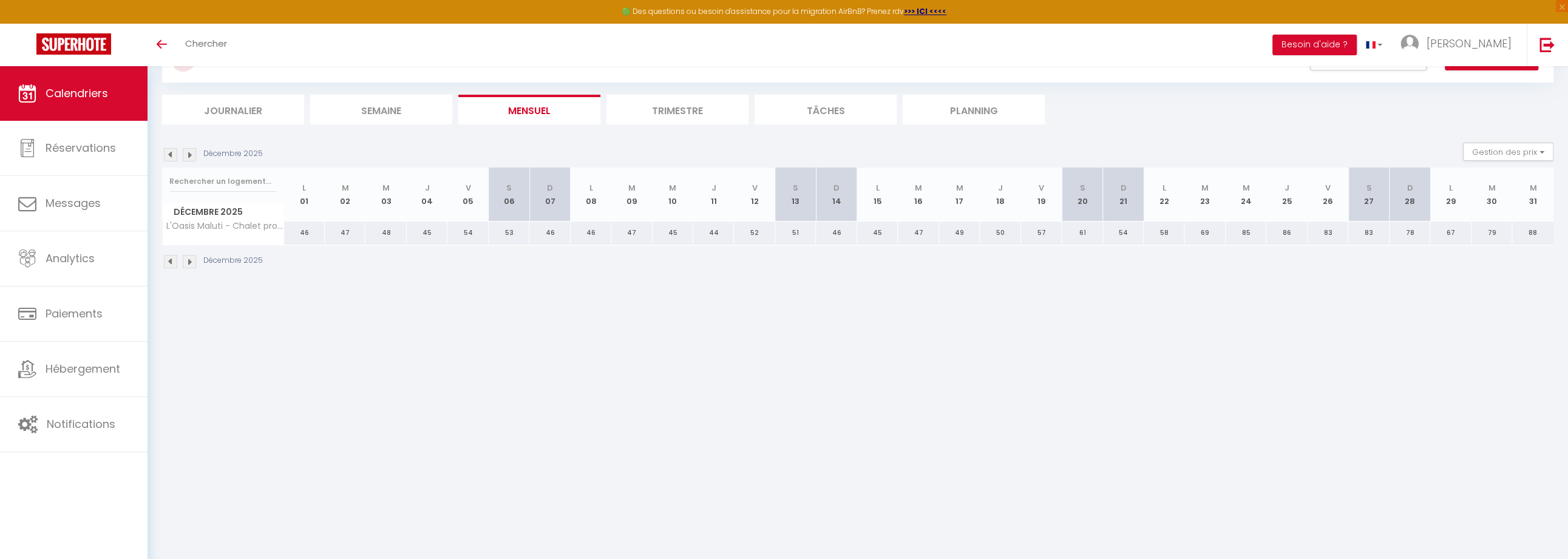
click at [711, 109] on li "Trimestre" at bounding box center [678, 109] width 142 height 30
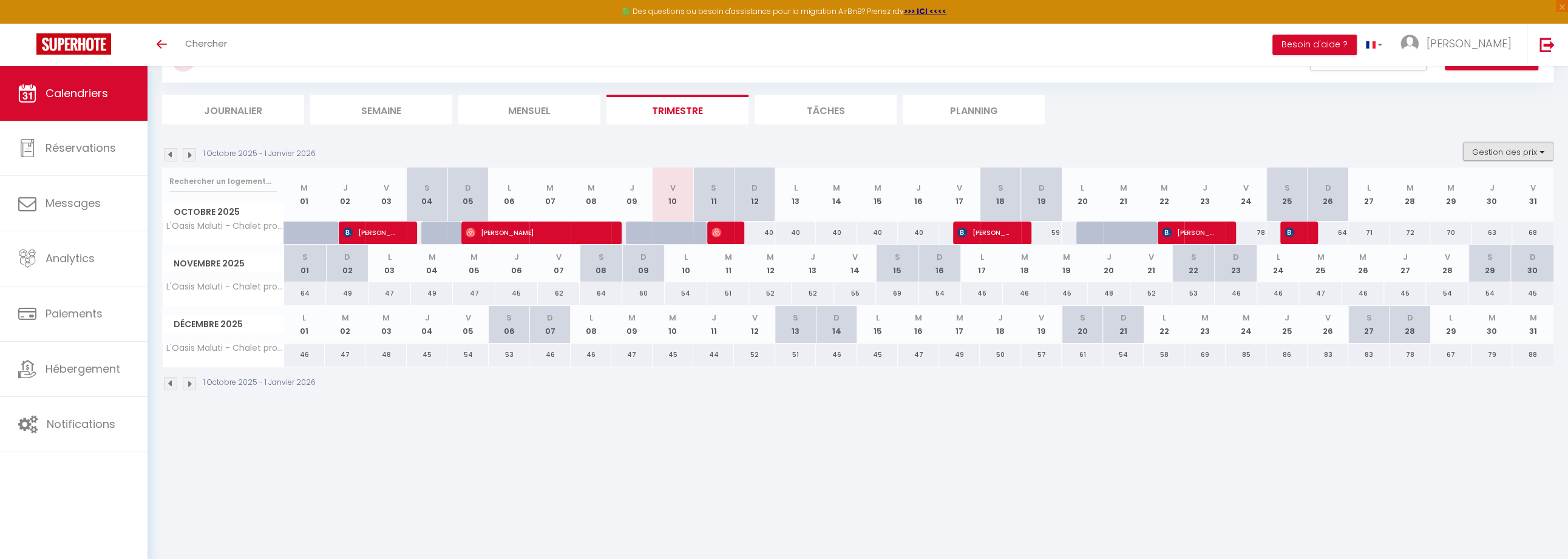
click at [1486, 154] on button "Gestion des prix" at bounding box center [1507, 152] width 90 height 18
click at [1451, 215] on input "Règles" at bounding box center [1498, 210] width 109 height 12
checkbox input "true"
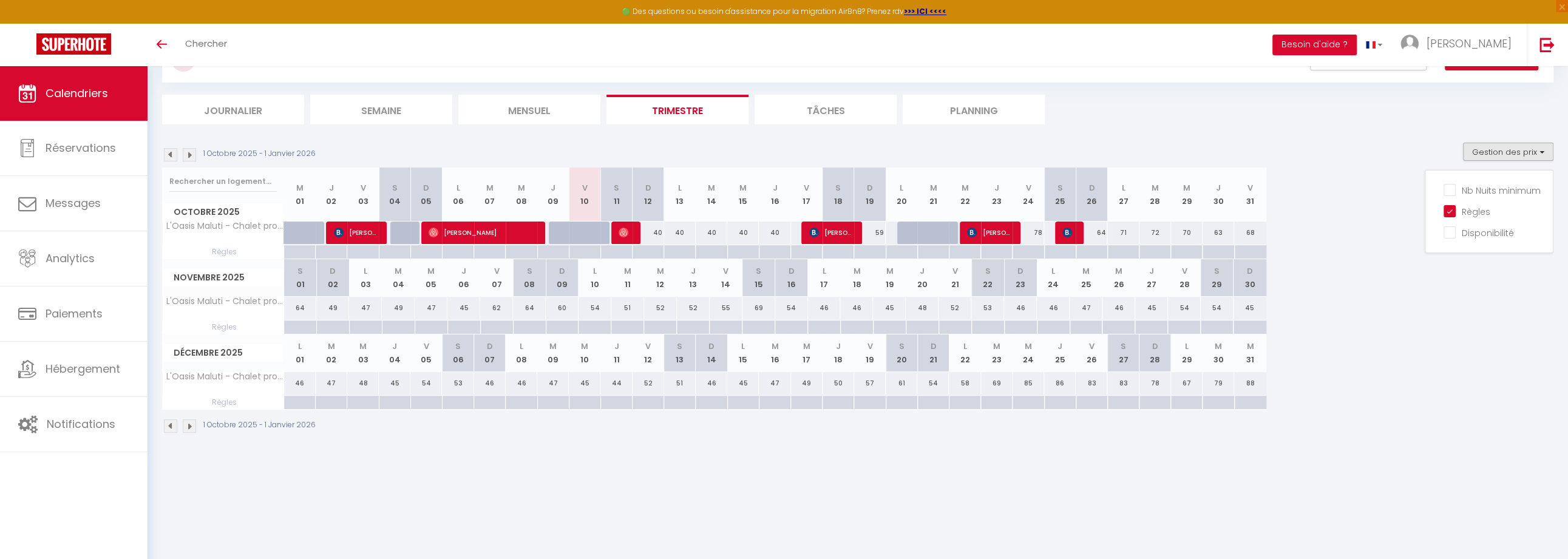
click at [491, 401] on div at bounding box center [490, 402] width 32 height 14
type input "Dim 07 Décembre 2025"
type input "Lun 08 Décembre 2025"
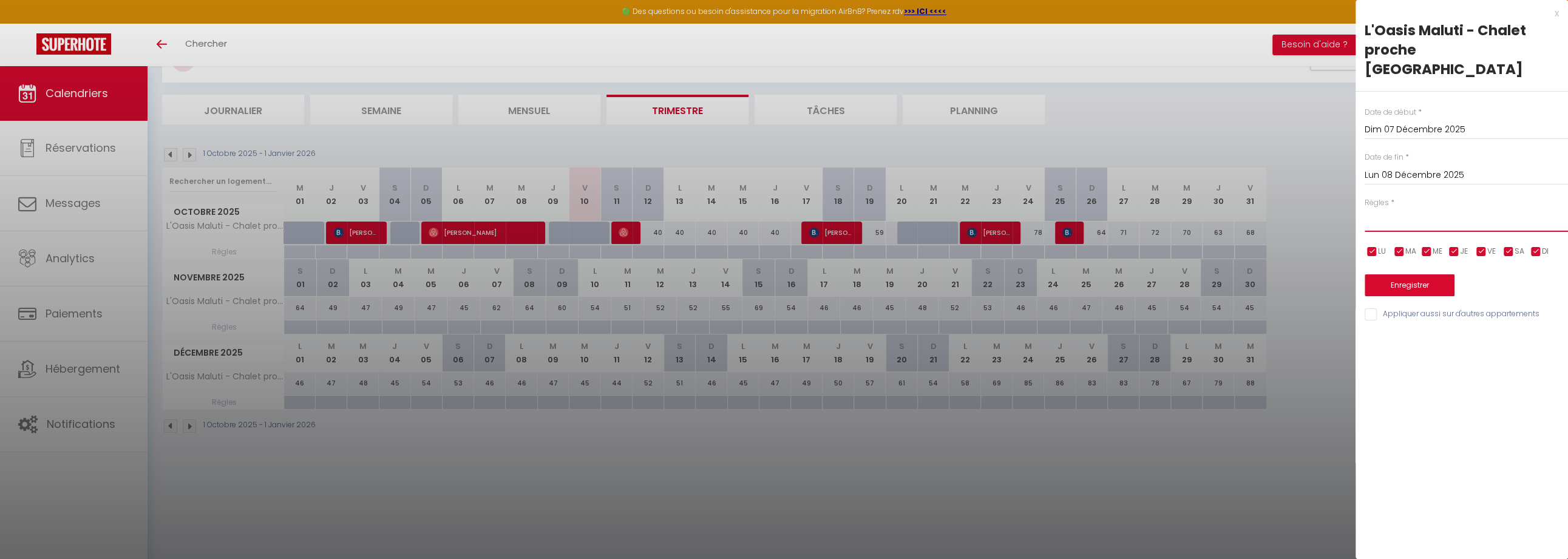
click at [1375, 208] on select "Aucun No Checkin No Checkout Pas d'arrivée / Pas de départ" at bounding box center [1466, 220] width 203 height 23
select select "1"
click at [1365, 208] on select "Aucun No Checkin No Checkout Pas d'arrivée / Pas de départ" at bounding box center [1466, 220] width 203 height 23
click at [1395, 168] on input "Lun 08 Décembre 2025" at bounding box center [1466, 176] width 203 height 16
click at [1426, 281] on span "16" at bounding box center [1430, 293] width 26 height 24
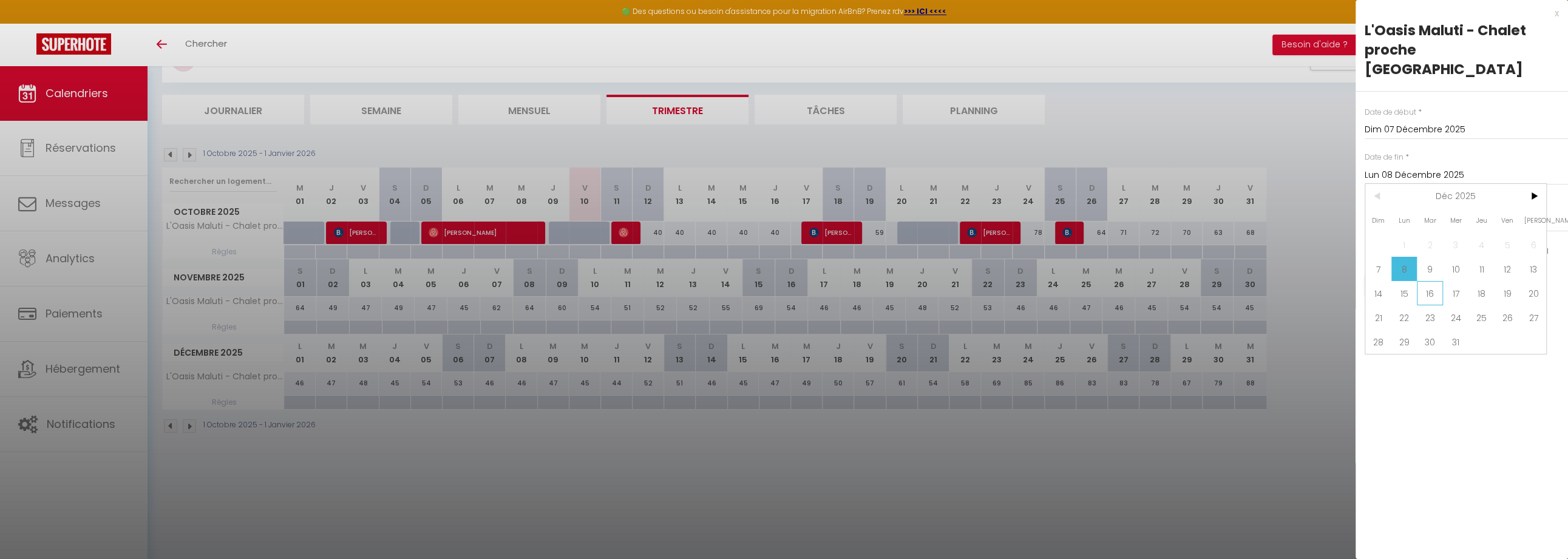
type input "[DATE]"
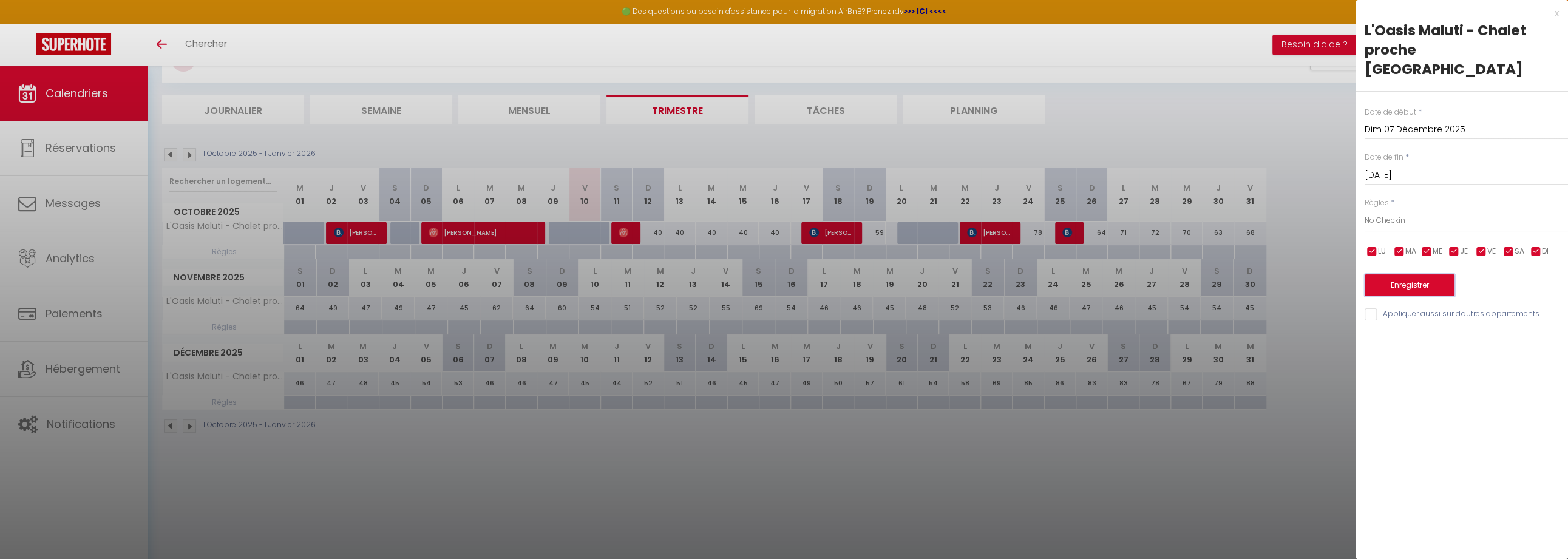
click at [1390, 274] on button "Enregistrer" at bounding box center [1409, 285] width 90 height 22
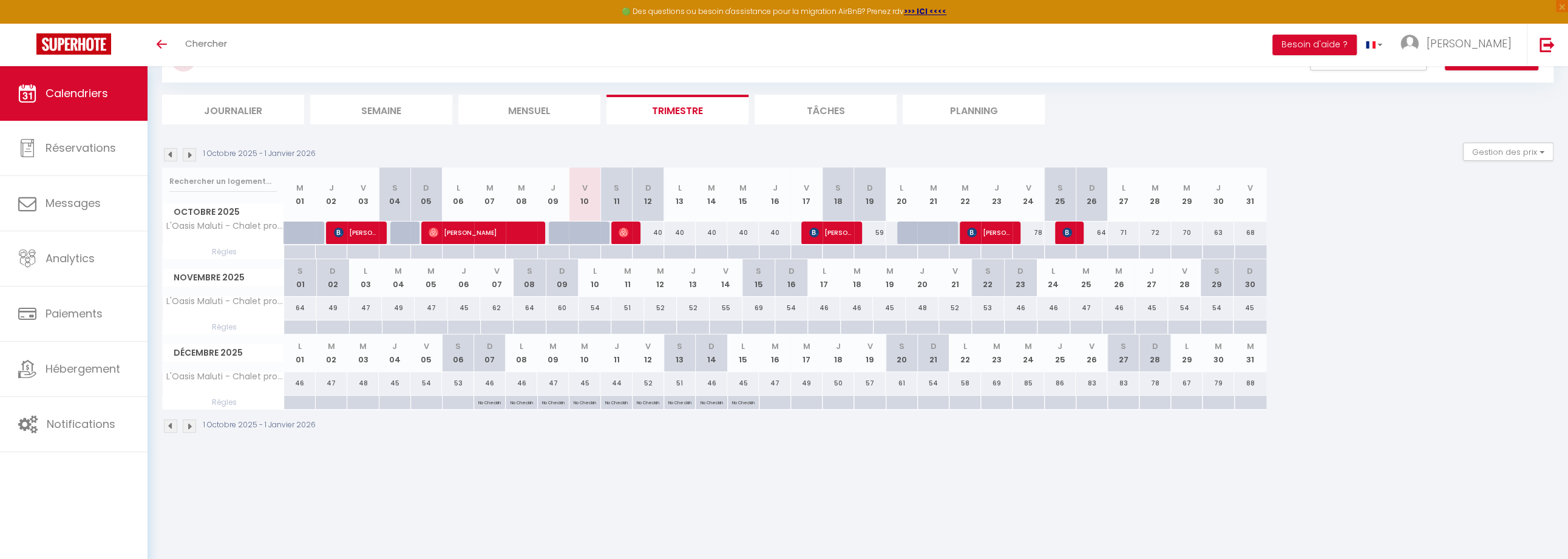
click at [490, 402] on p "No Checkin" at bounding box center [490, 402] width 22 height 12
type input "Dim 07 Décembre 2025"
type input "Lun 08 Décembre 2025"
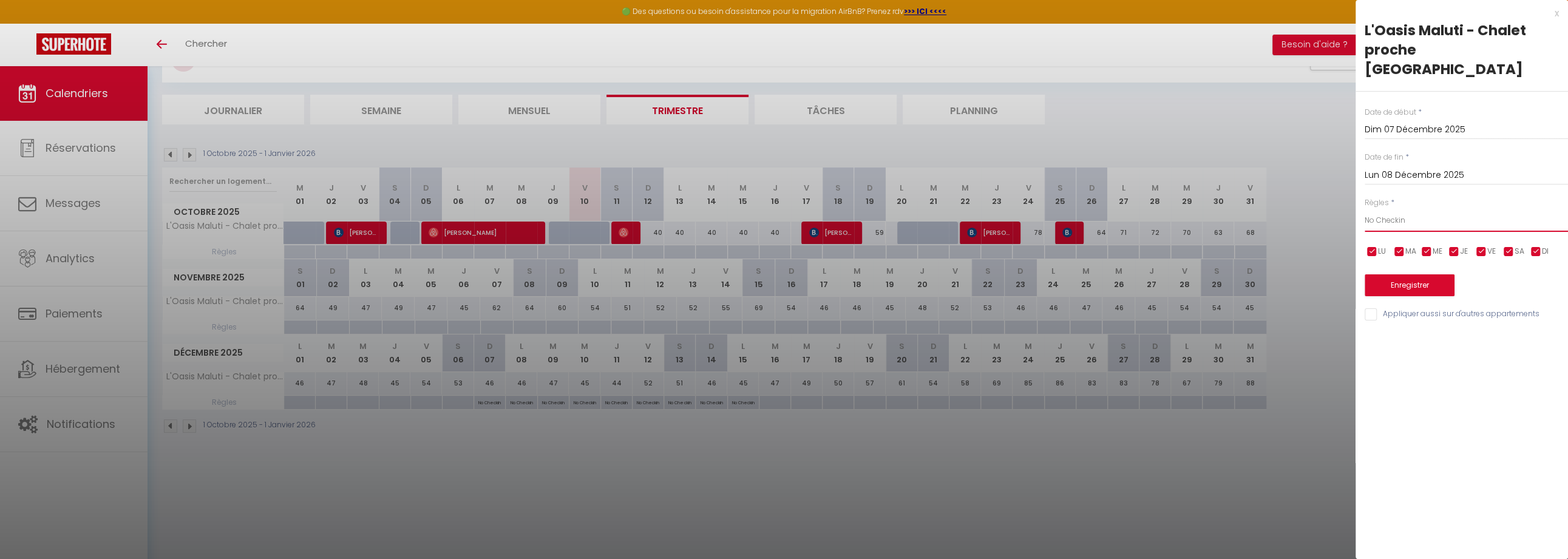
click at [1378, 208] on select "Aucun No Checkin No Checkout Pas d'arrivée / Pas de départ" at bounding box center [1466, 220] width 203 height 23
select select "3"
click at [1365, 208] on select "Aucun No Checkin No Checkout Pas d'arrivée / Pas de départ" at bounding box center [1466, 220] width 203 height 23
click at [1388, 168] on input "Lun 08 Décembre 2025" at bounding box center [1466, 176] width 203 height 16
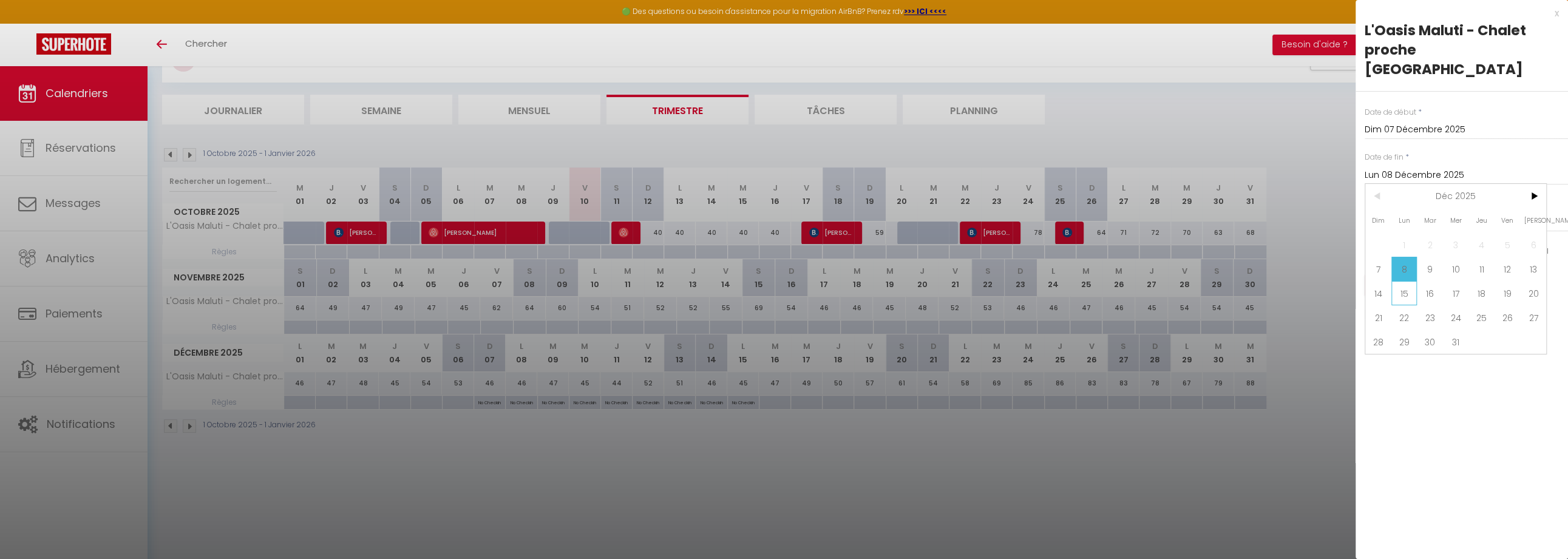
click at [1410, 281] on span "15" at bounding box center [1405, 293] width 26 height 24
type input "Lun 15 Décembre 2025"
click at [1399, 274] on button "Enregistrer" at bounding box center [1409, 285] width 90 height 22
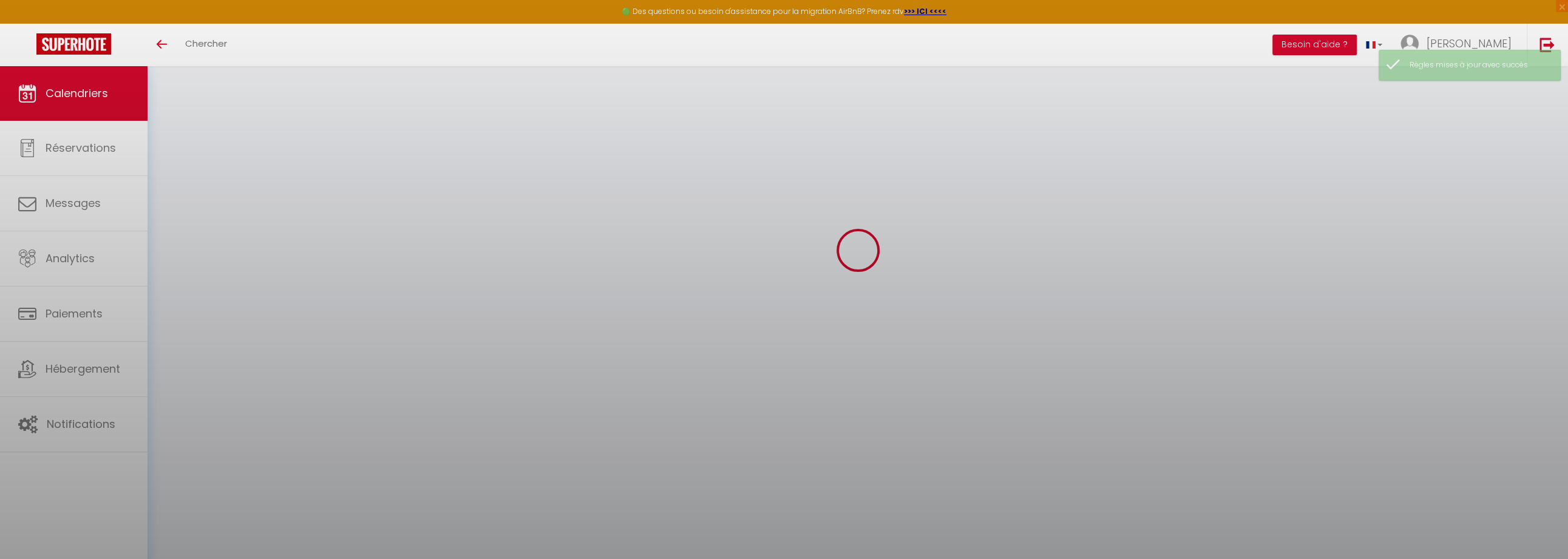
select select
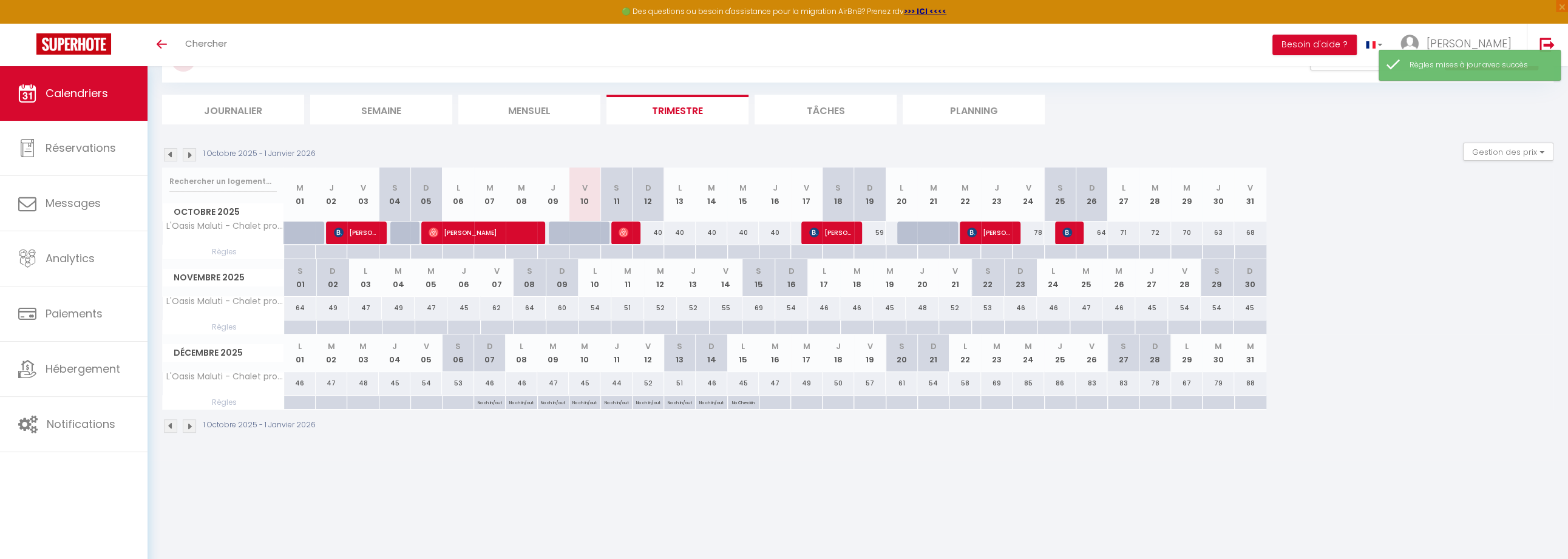
click at [739, 404] on p "No Checkin" at bounding box center [744, 402] width 22 height 12
type input "Lun 15 Décembre 2025"
type input "[DATE]"
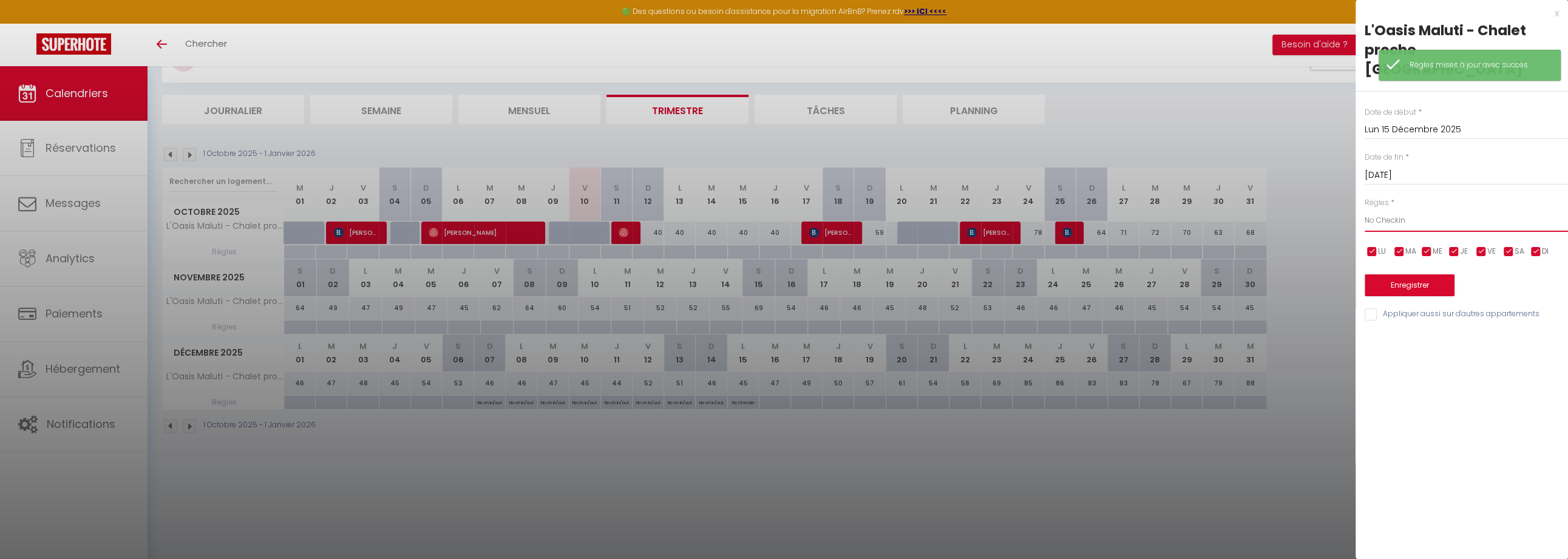
click at [1387, 208] on select "Aucun No Checkin No Checkout Pas d'arrivée / Pas de départ" at bounding box center [1466, 220] width 203 height 23
select select "3"
click at [1365, 208] on select "Aucun No Checkin No Checkout Pas d'arrivée / Pas de départ" at bounding box center [1466, 220] width 203 height 23
click at [1389, 274] on button "Enregistrer" at bounding box center [1409, 285] width 90 height 22
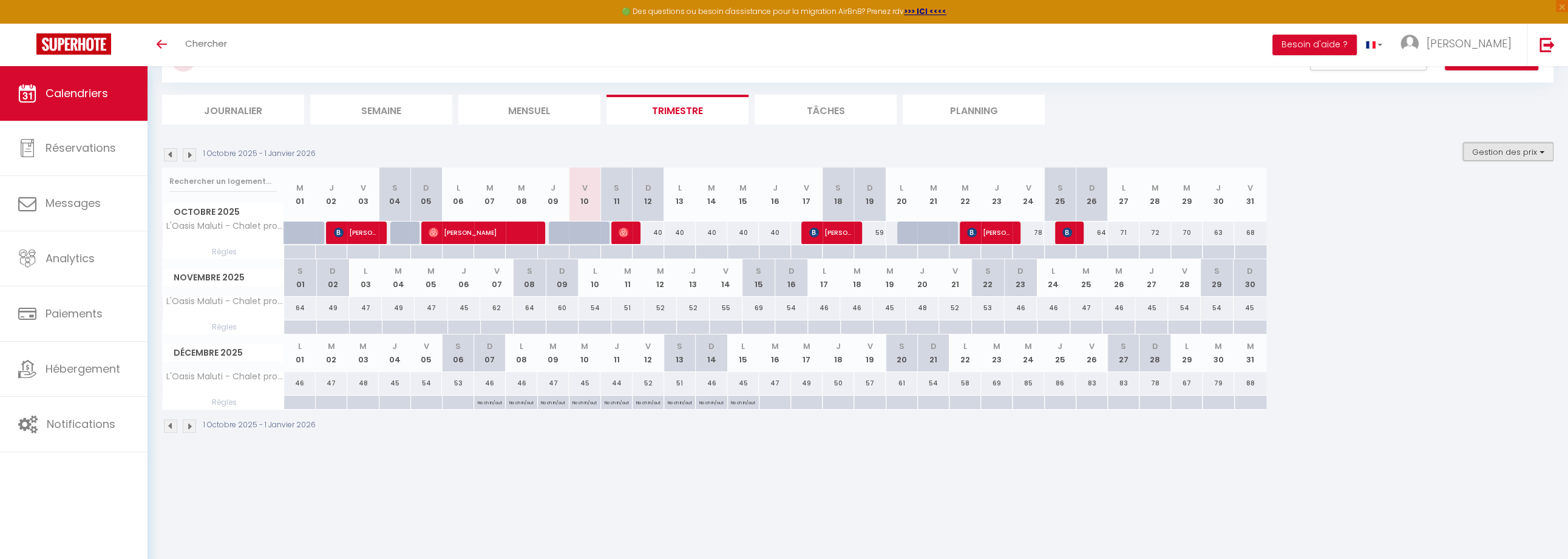
click at [1486, 159] on button "Gestion des prix" at bounding box center [1507, 152] width 90 height 18
click at [1469, 188] on input "Nb Nuits minimum" at bounding box center [1498, 189] width 109 height 12
checkbox input "true"
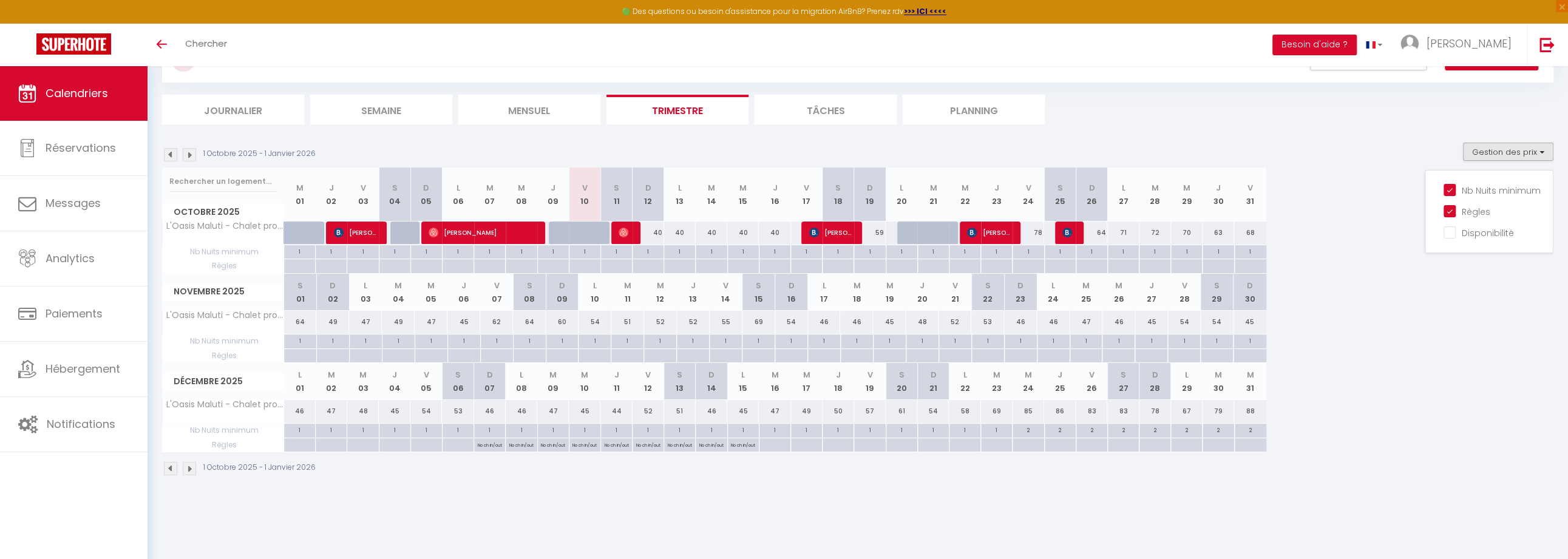
click at [490, 429] on div "1" at bounding box center [490, 429] width 31 height 12
type input "1"
type input "Dim 07 Décembre 2025"
type input "Lun 08 Décembre 2025"
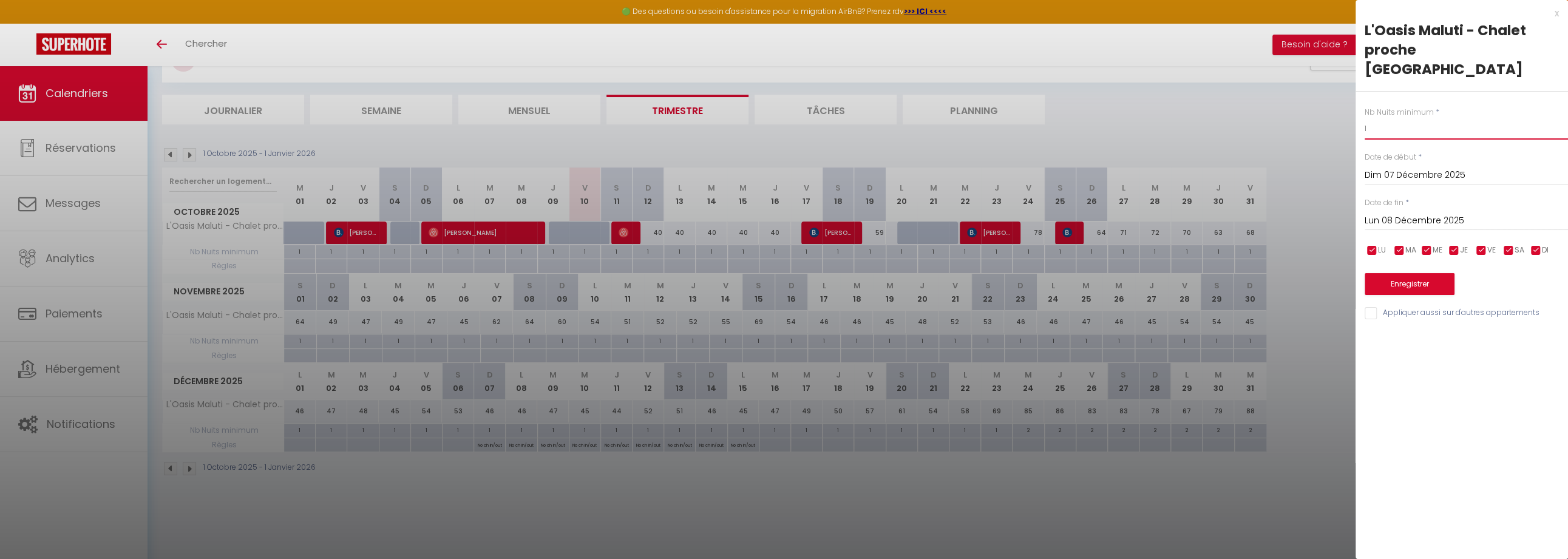
click at [1376, 118] on input "1" at bounding box center [1466, 128] width 203 height 22
type input "9"
click at [1437, 213] on input "Lun 08 Décembre 2025" at bounding box center [1466, 221] width 203 height 16
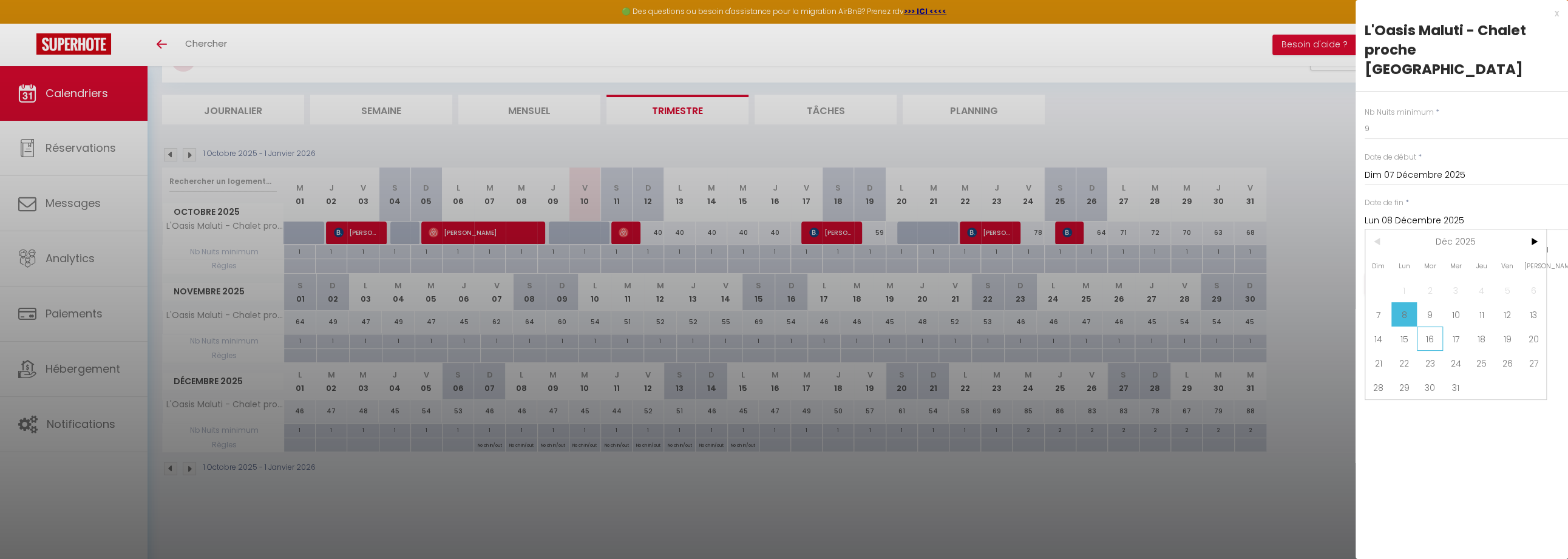
click at [1421, 326] on span "16" at bounding box center [1430, 338] width 26 height 24
type input "[DATE]"
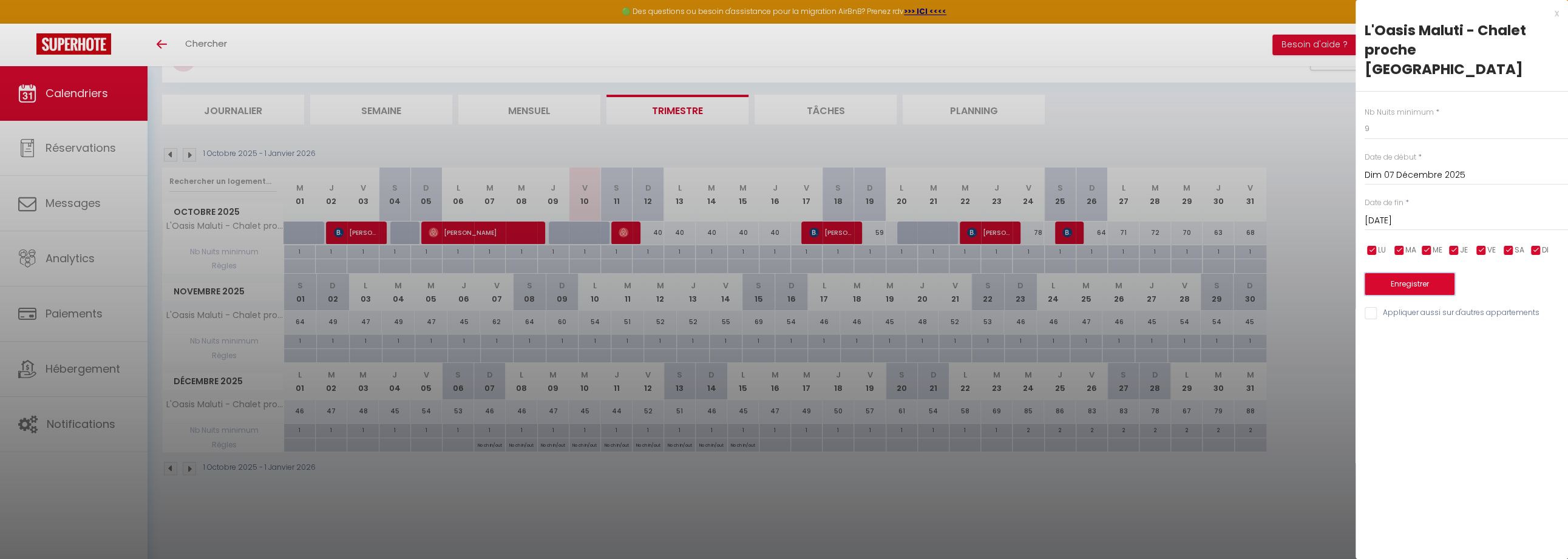
click at [1399, 273] on button "Enregistrer" at bounding box center [1409, 283] width 90 height 22
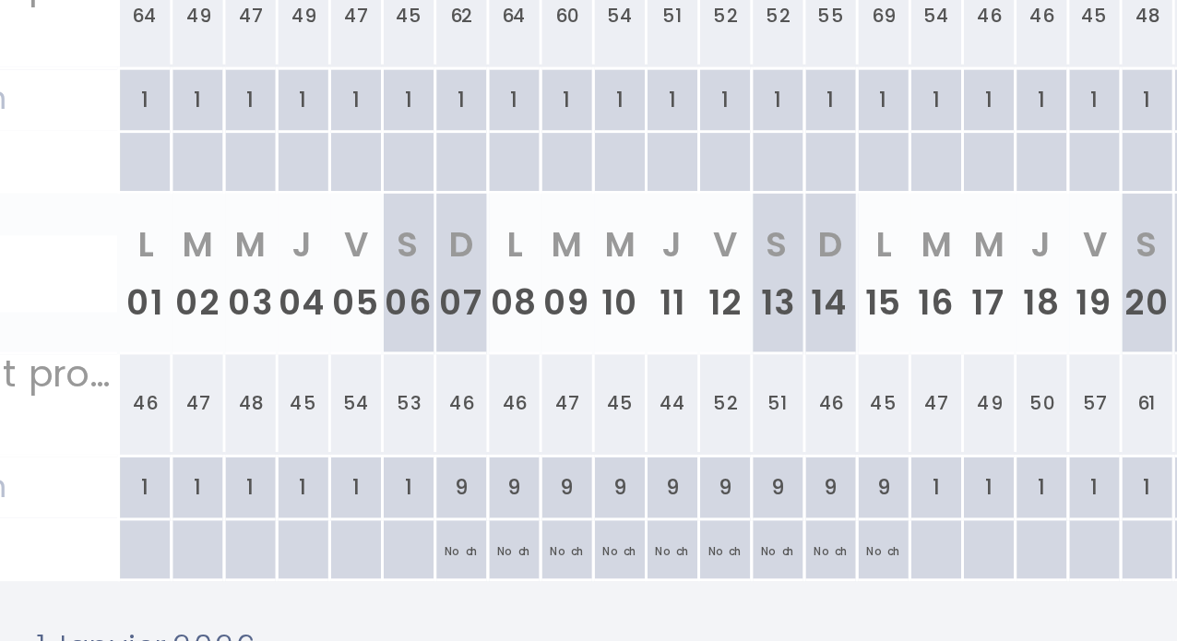
scroll to position [217, 0]
